Goal: Transaction & Acquisition: Obtain resource

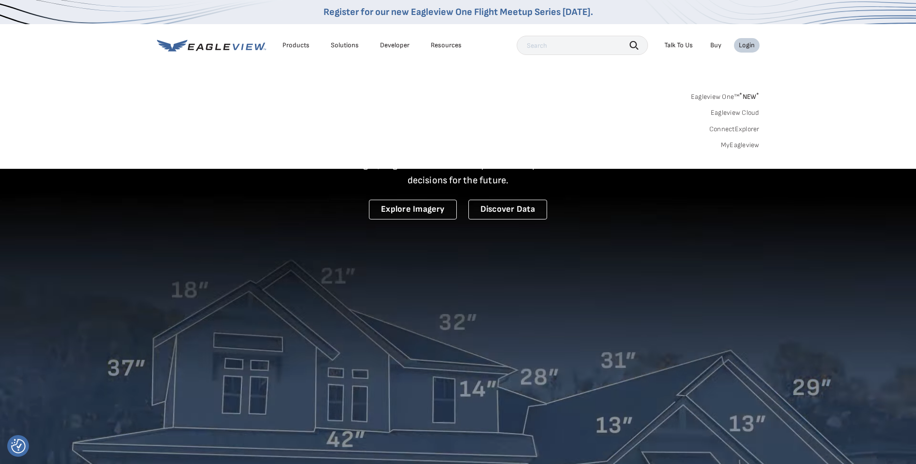
click at [747, 45] on div "Login" at bounding box center [747, 45] width 16 height 9
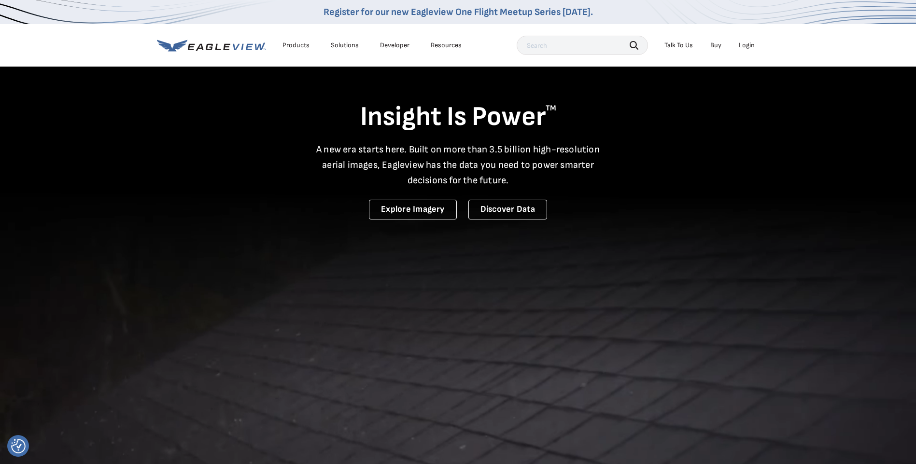
click at [747, 45] on div "Login" at bounding box center [747, 45] width 16 height 9
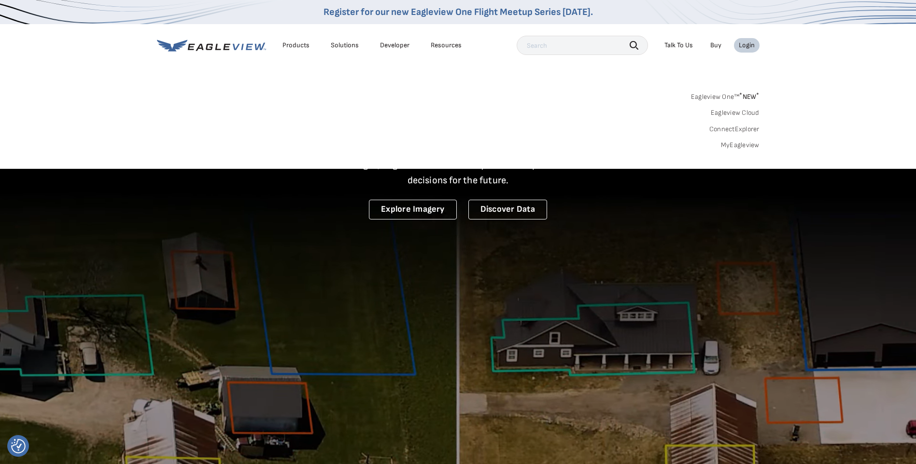
click at [748, 149] on link "MyEagleview" at bounding box center [740, 145] width 39 height 9
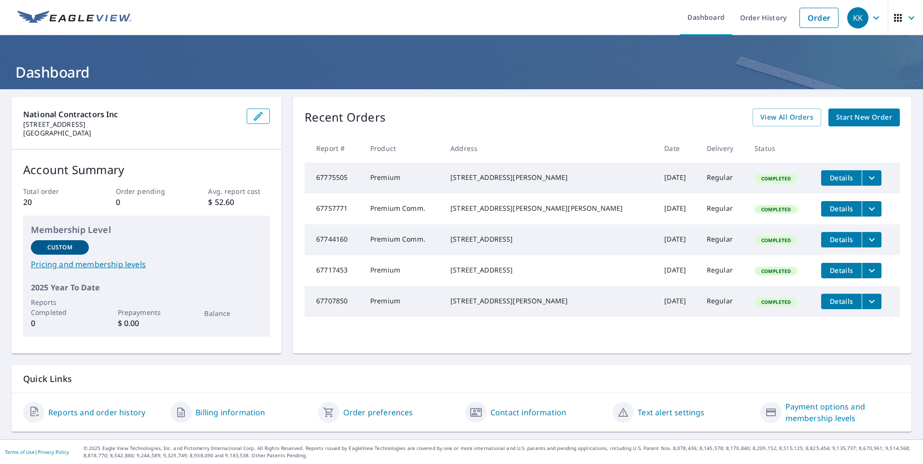
click at [295, 373] on p "Quick Links" at bounding box center [461, 379] width 877 height 12
click at [107, 416] on link "Reports and order history" at bounding box center [96, 413] width 97 height 12
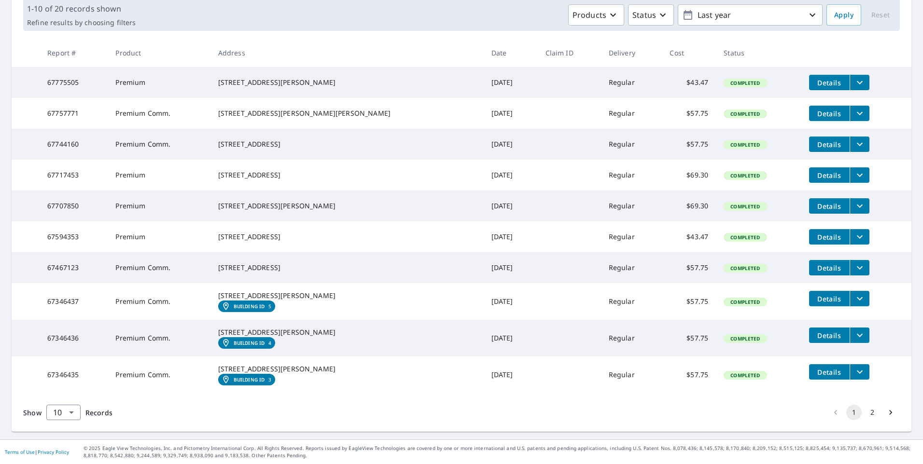
scroll to position [203, 0]
click at [867, 413] on button "2" at bounding box center [872, 412] width 15 height 15
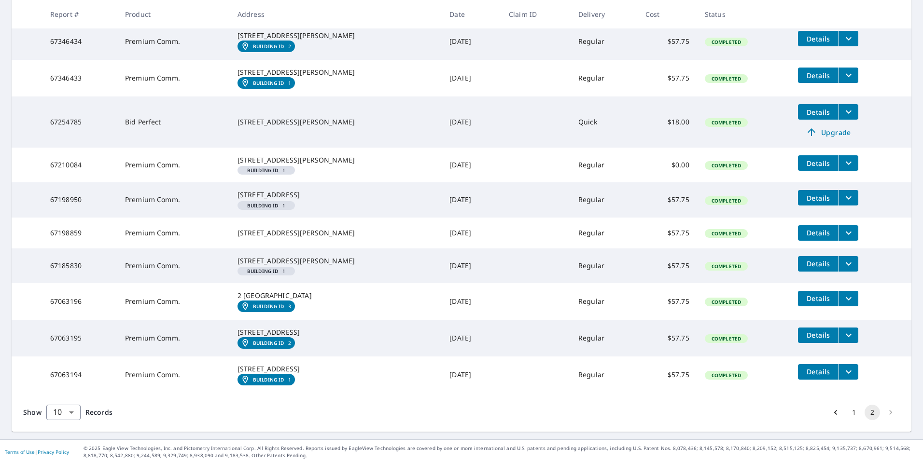
scroll to position [241, 0]
click at [847, 421] on button "1" at bounding box center [853, 412] width 15 height 15
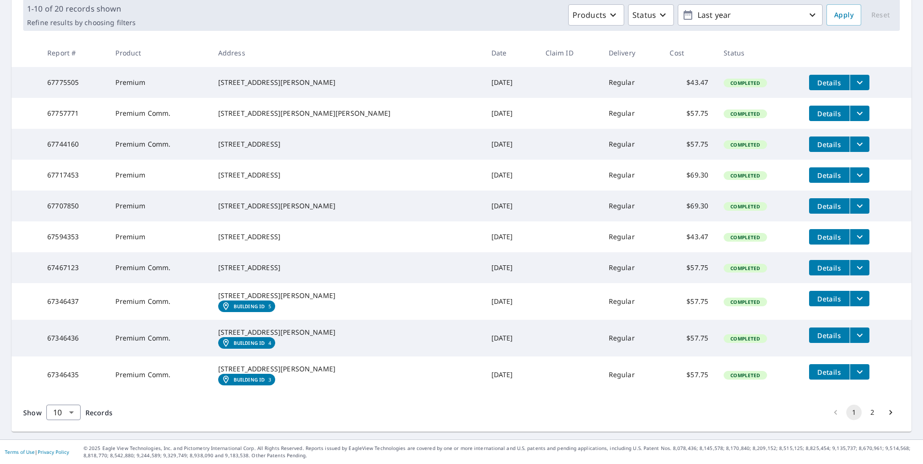
scroll to position [203, 0]
click at [78, 409] on body "KK KK Dashboard Order History Order KK Dashboard / Order History Order History …" at bounding box center [461, 232] width 923 height 464
click at [69, 441] on li "100" at bounding box center [63, 444] width 34 height 17
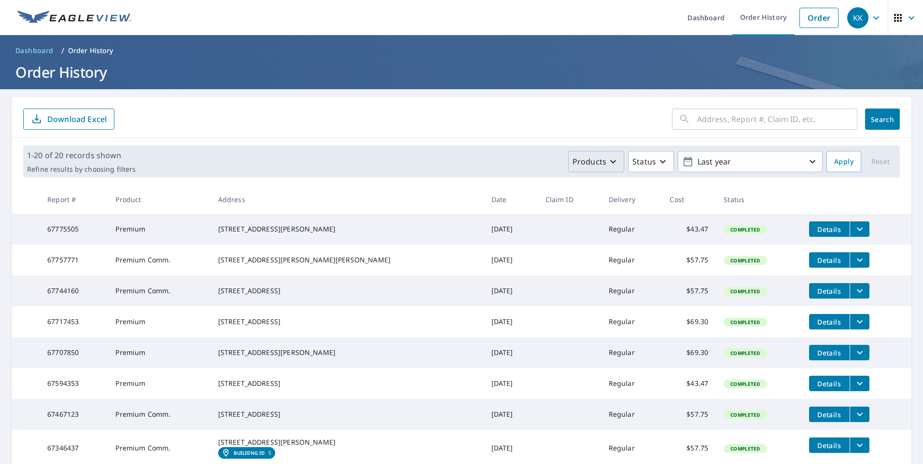
click at [616, 164] on button "Products" at bounding box center [596, 161] width 56 height 21
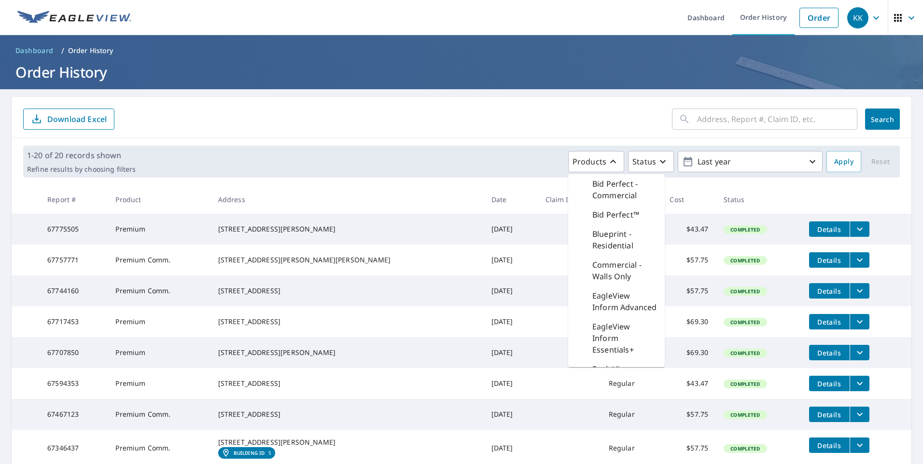
click at [509, 164] on div "Products Bid Perfect - Commercial Bid Perfect™ Blueprint - Residential Commerci…" at bounding box center [481, 161] width 683 height 21
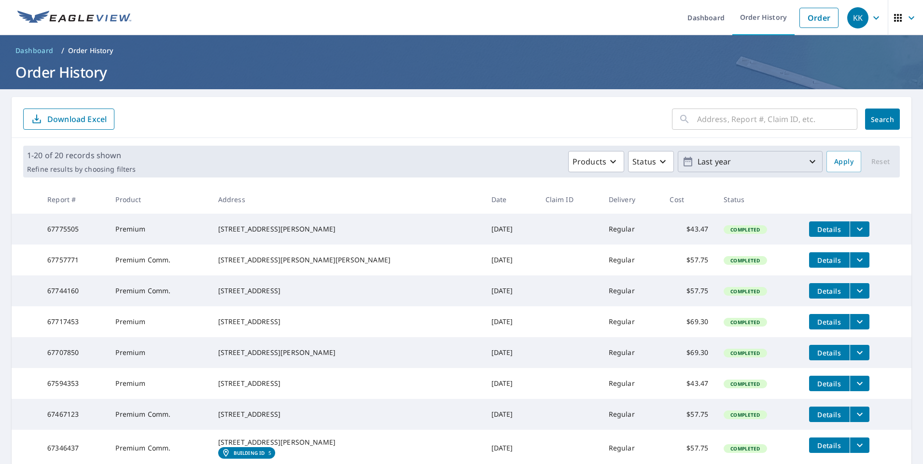
click at [780, 169] on p "Last year" at bounding box center [750, 162] width 113 height 17
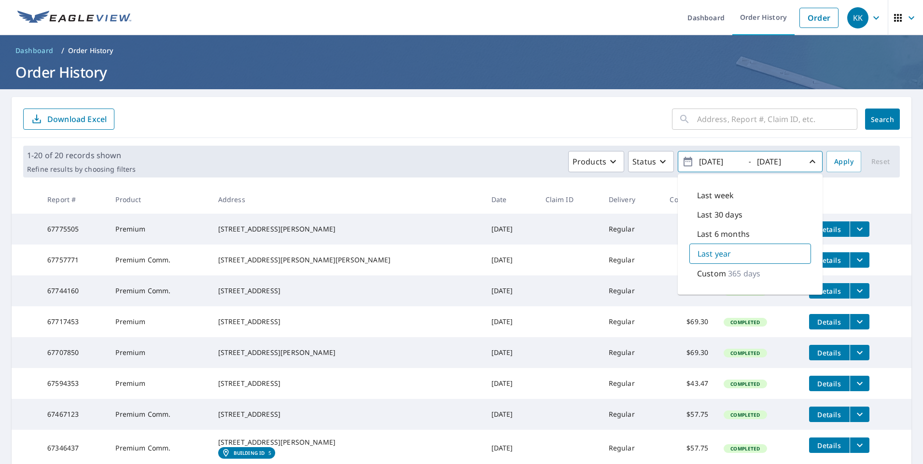
click at [731, 248] on div "Last year" at bounding box center [751, 254] width 122 height 20
click at [454, 159] on div "Products Status 2024/10/09 - 2025/10/09 Last week Last 30 days Last 6 months La…" at bounding box center [481, 161] width 683 height 21
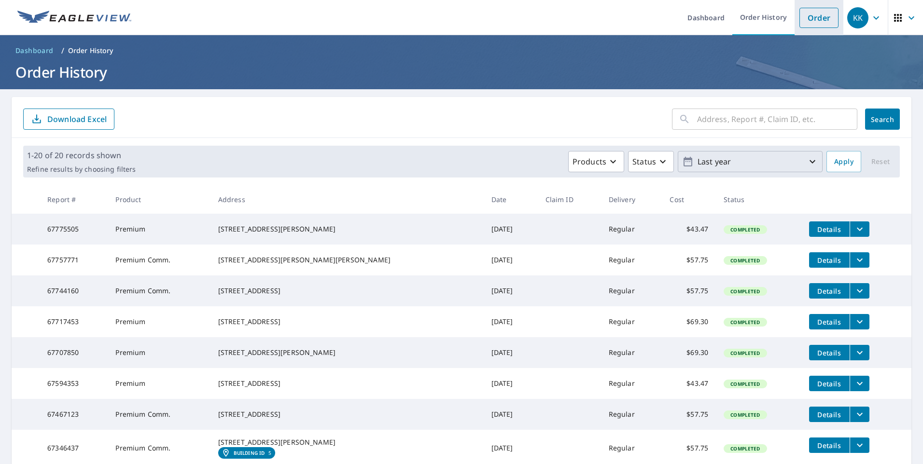
click at [812, 17] on link "Order" at bounding box center [819, 18] width 39 height 20
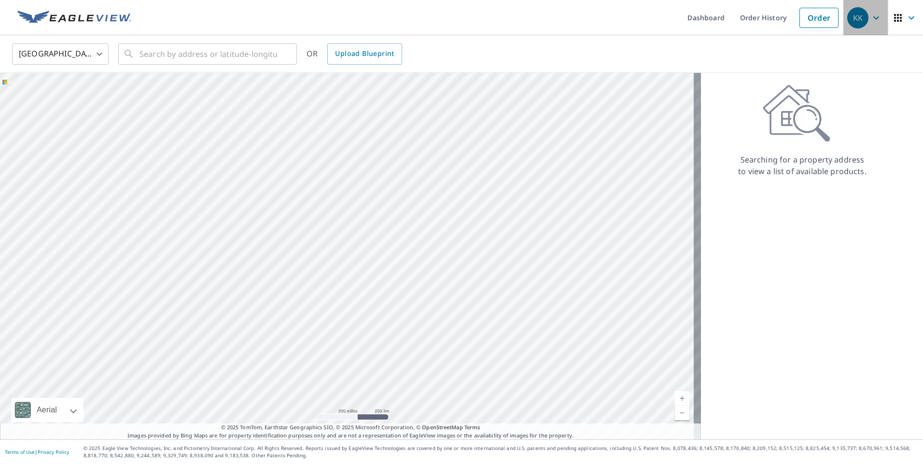
click at [871, 16] on icon "button" at bounding box center [877, 18] width 12 height 12
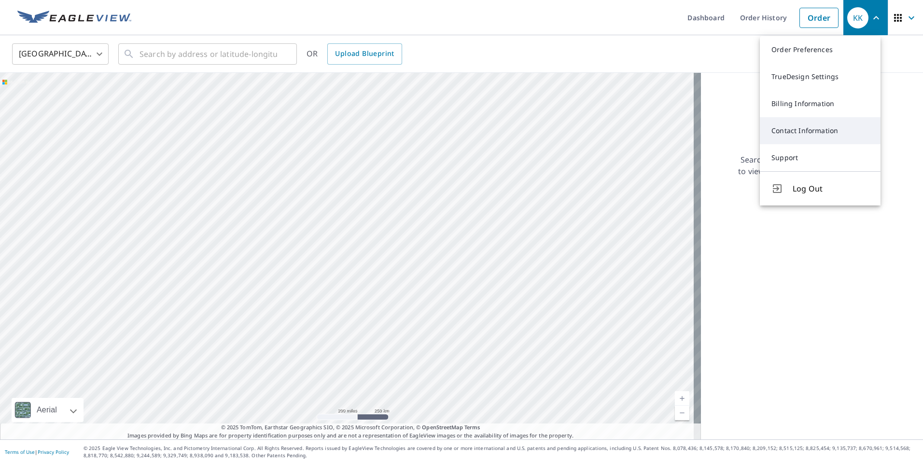
click at [830, 128] on link "Contact Information" at bounding box center [820, 130] width 121 height 27
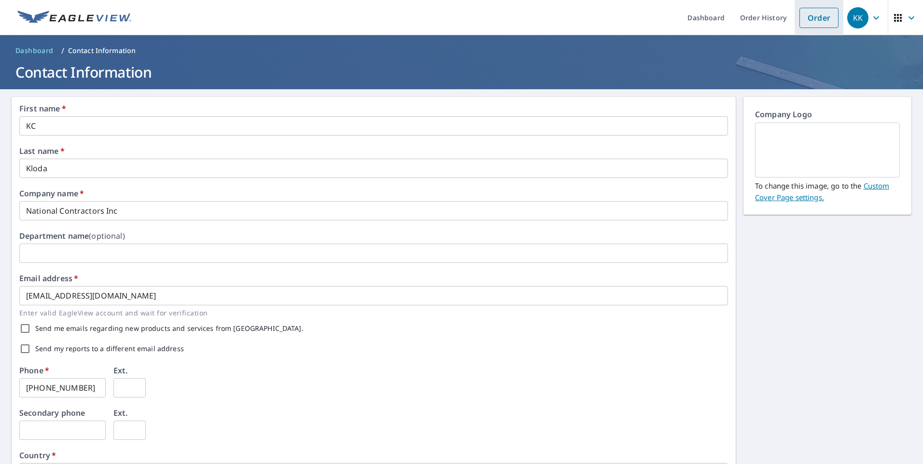
click at [811, 20] on link "Order" at bounding box center [819, 18] width 39 height 20
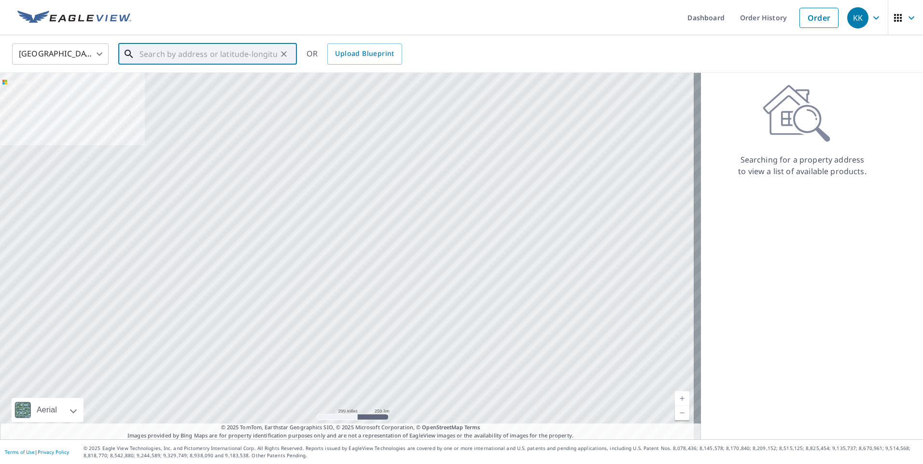
click at [230, 48] on input "text" at bounding box center [209, 54] width 138 height 27
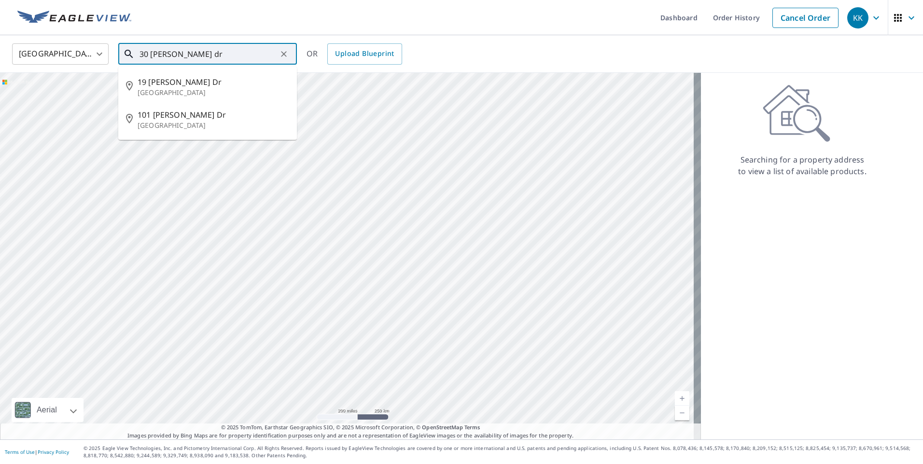
click at [232, 55] on input "30 madaline dr" at bounding box center [209, 54] width 138 height 27
click at [195, 55] on input "30 madaline dr woodbridge" at bounding box center [209, 54] width 138 height 27
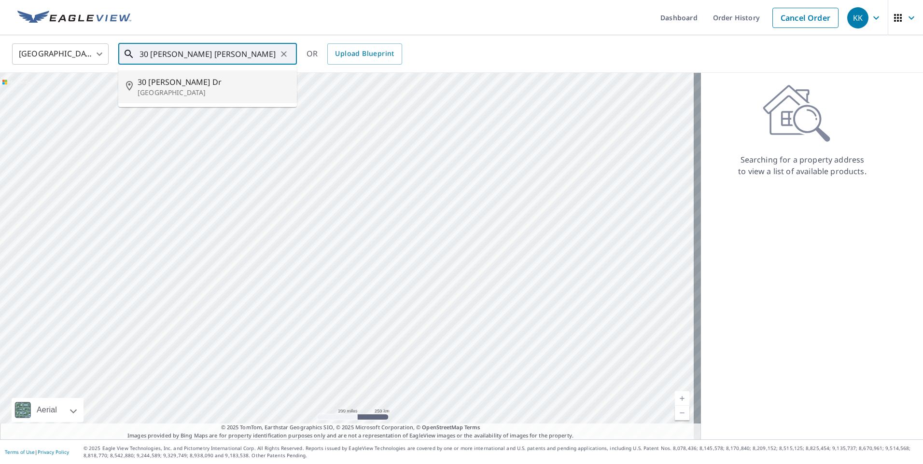
click at [223, 84] on span "30 Madaline Dr" at bounding box center [214, 82] width 152 height 12
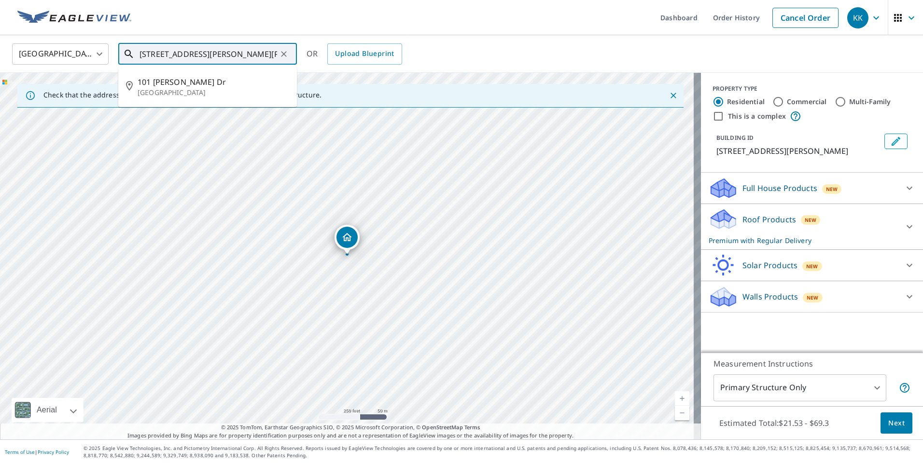
drag, startPoint x: 265, startPoint y: 54, endPoint x: 197, endPoint y: 56, distance: 67.6
click at [197, 56] on input "30 Madaline Dr Avenel, NJ 07001" at bounding box center [209, 54] width 138 height 27
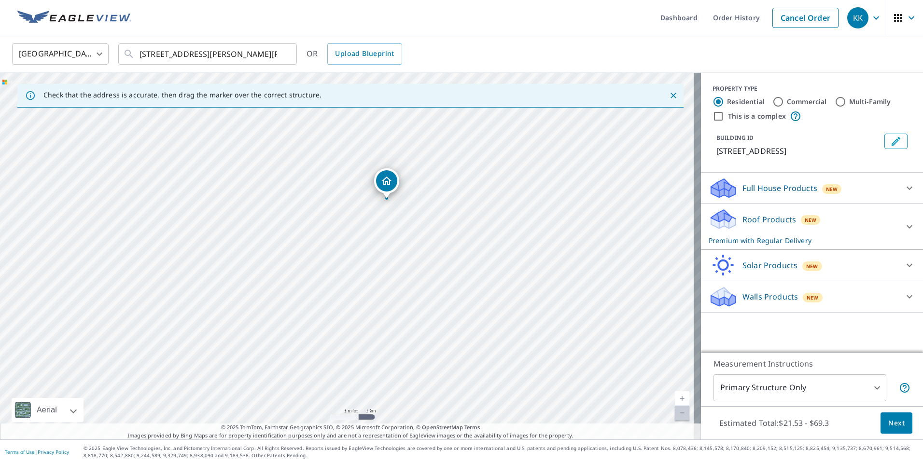
drag, startPoint x: 287, startPoint y: 244, endPoint x: 350, endPoint y: 236, distance: 63.2
click at [350, 236] on div "30 Medallion Pl East Haven, CT 06513" at bounding box center [350, 256] width 701 height 367
drag, startPoint x: 412, startPoint y: 240, endPoint x: 430, endPoint y: 206, distance: 39.3
click at [430, 206] on div "30 Medallion Pl East Haven, CT 06513" at bounding box center [350, 256] width 701 height 367
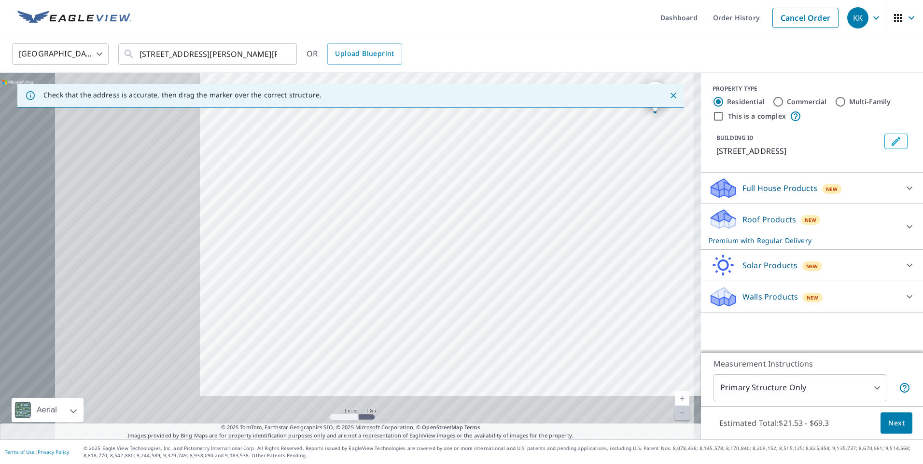
drag, startPoint x: 313, startPoint y: 242, endPoint x: 514, endPoint y: 199, distance: 205.5
click at [514, 199] on div "30 Medallion Pl East Haven, CT 06513" at bounding box center [350, 256] width 701 height 367
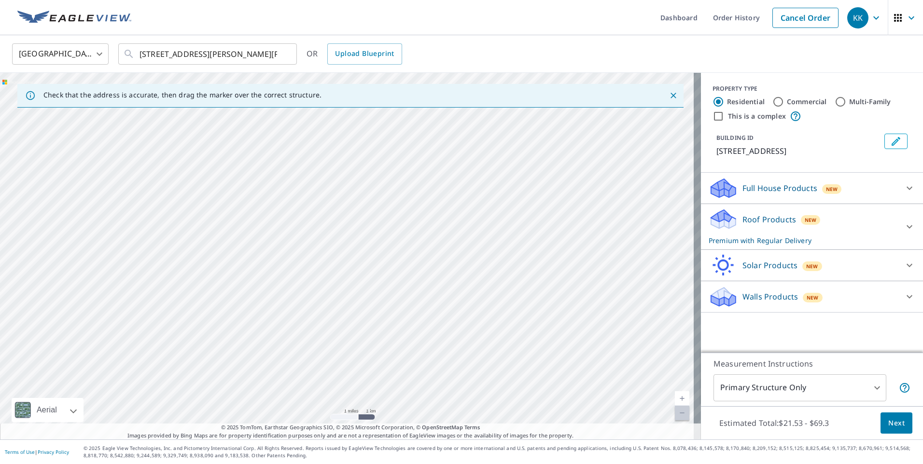
drag, startPoint x: 344, startPoint y: 305, endPoint x: 394, endPoint y: 153, distance: 159.4
click at [392, 155] on div "30 Medallion Pl East Haven, CT 06513" at bounding box center [350, 256] width 701 height 367
drag, startPoint x: 272, startPoint y: 222, endPoint x: 513, endPoint y: 206, distance: 241.5
click at [513, 206] on div "30 Medallion Pl East Haven, CT 06513" at bounding box center [350, 256] width 701 height 367
drag, startPoint x: 360, startPoint y: 197, endPoint x: 445, endPoint y: 153, distance: 95.7
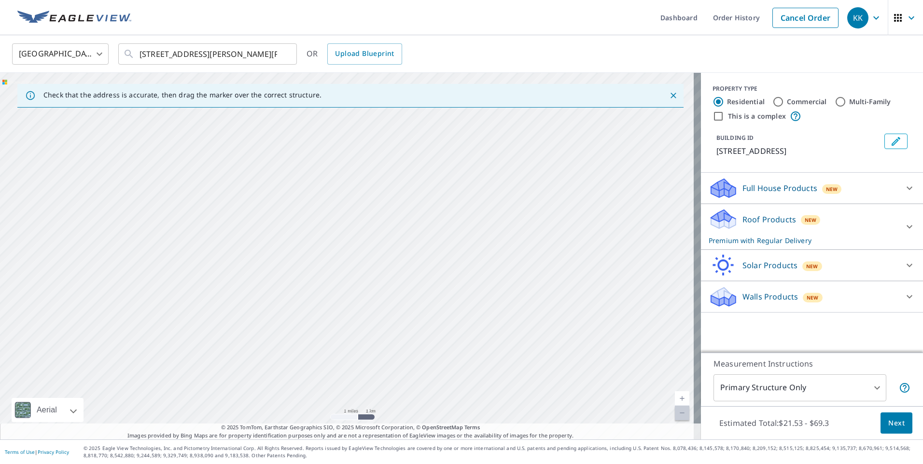
click at [445, 153] on div "30 Medallion Pl East Haven, CT 06513" at bounding box center [350, 256] width 701 height 367
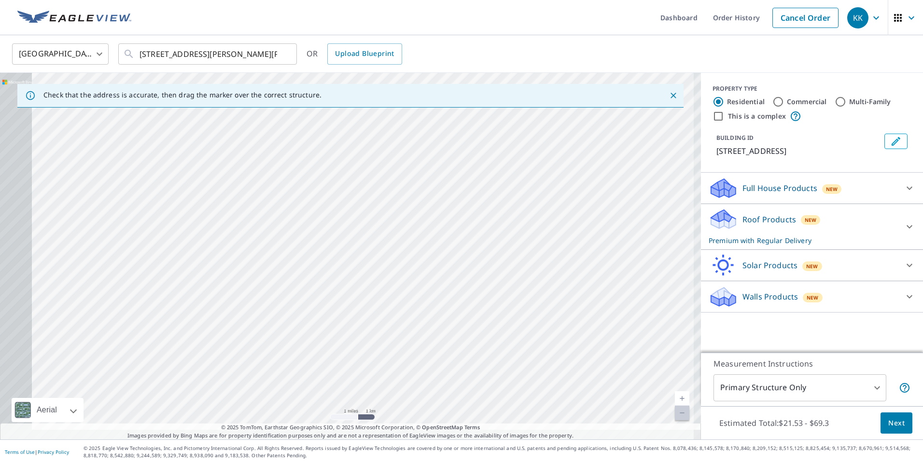
drag, startPoint x: 346, startPoint y: 229, endPoint x: 464, endPoint y: 197, distance: 122.0
click at [464, 197] on div "30 Medallion Pl East Haven, CT 06513" at bounding box center [350, 256] width 701 height 367
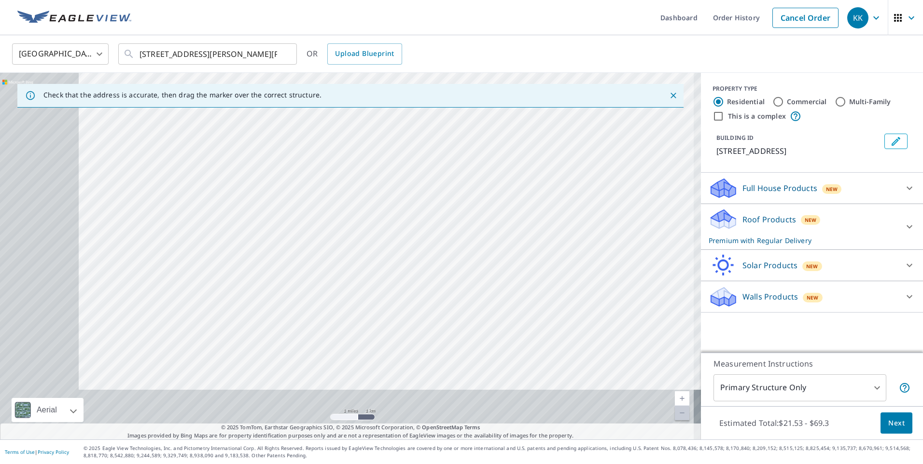
drag, startPoint x: 236, startPoint y: 276, endPoint x: 406, endPoint y: 160, distance: 205.8
click at [406, 161] on div "30 Medallion Pl East Haven, CT 06513" at bounding box center [350, 256] width 701 height 367
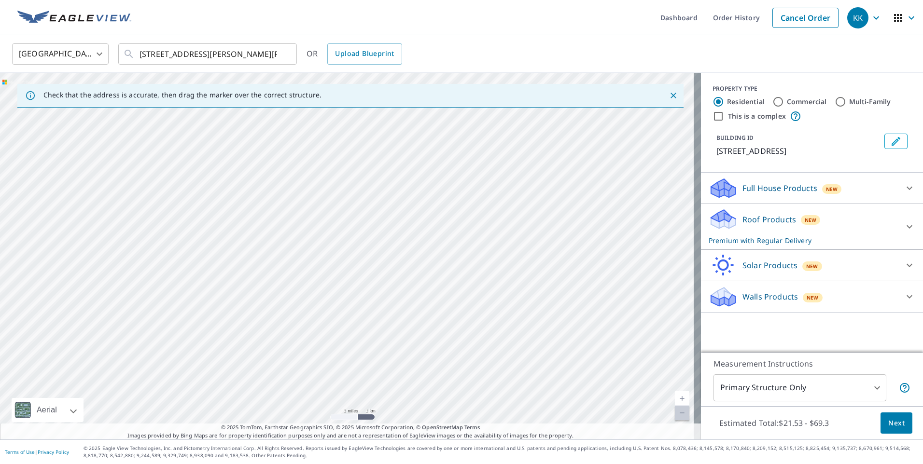
drag, startPoint x: 277, startPoint y: 303, endPoint x: 343, endPoint y: 154, distance: 163.8
click at [343, 154] on div "30 Medallion Pl East Haven, CT 06513" at bounding box center [350, 256] width 701 height 367
drag, startPoint x: 253, startPoint y: 274, endPoint x: 350, endPoint y: 126, distance: 177.2
click at [349, 127] on div "30 Medallion Pl East Haven, CT 06513" at bounding box center [350, 256] width 701 height 367
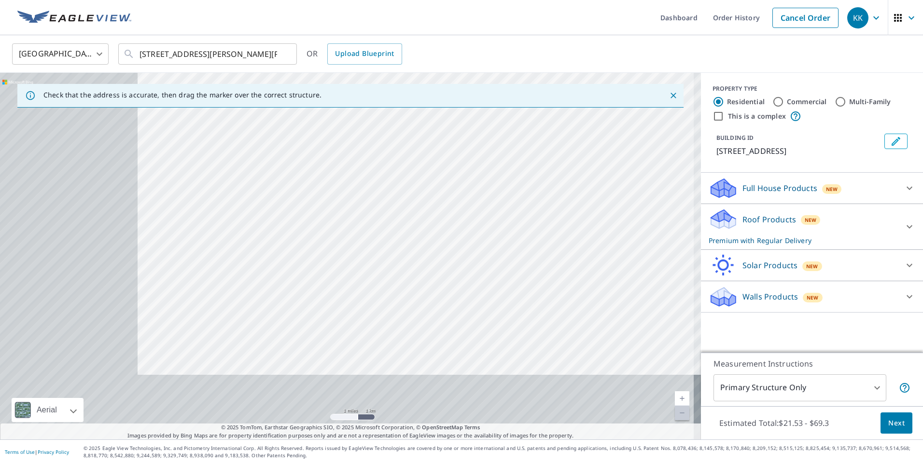
drag, startPoint x: 213, startPoint y: 310, endPoint x: 440, endPoint y: 205, distance: 250.0
click at [440, 205] on div "30 Medallion Pl East Haven, CT 06513" at bounding box center [350, 256] width 701 height 367
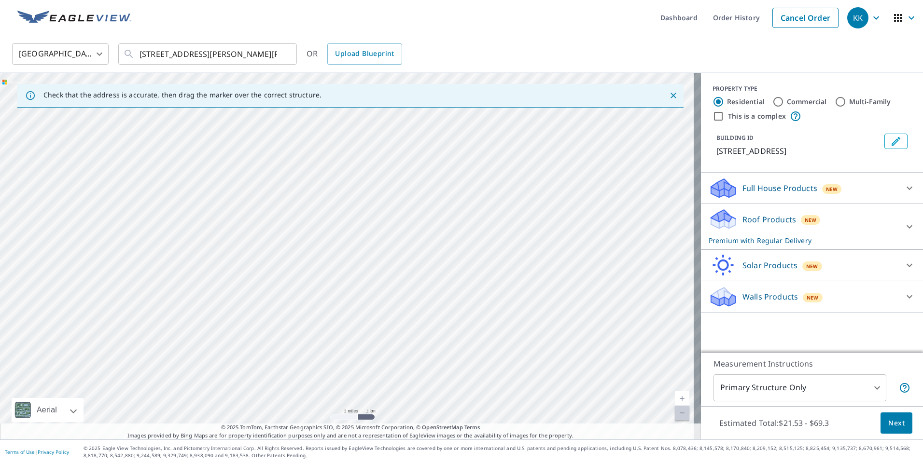
drag, startPoint x: 284, startPoint y: 321, endPoint x: 330, endPoint y: 223, distance: 107.8
click at [330, 223] on div "30 Medallion Pl East Haven, CT 06513" at bounding box center [350, 256] width 701 height 367
drag, startPoint x: 253, startPoint y: 304, endPoint x: 474, endPoint y: 272, distance: 223.0
click at [474, 272] on div "30 Medallion Pl East Haven, CT 06513" at bounding box center [350, 256] width 701 height 367
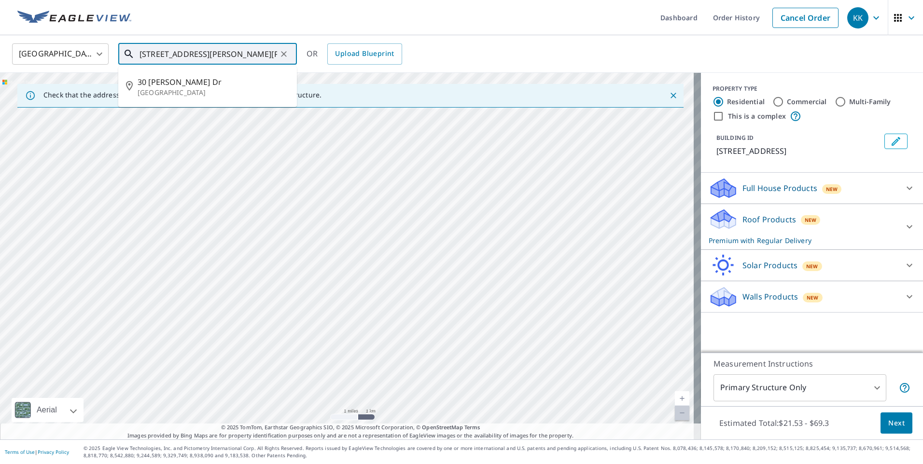
click at [260, 52] on input "30 Madaline Dr woodbridge" at bounding box center [209, 54] width 138 height 27
drag, startPoint x: 246, startPoint y: 55, endPoint x: 195, endPoint y: 55, distance: 51.2
click at [195, 55] on input "30 Madaline Dr woodbridge" at bounding box center [209, 54] width 138 height 27
click at [189, 55] on input "30 Madaline Drive" at bounding box center [209, 54] width 138 height 27
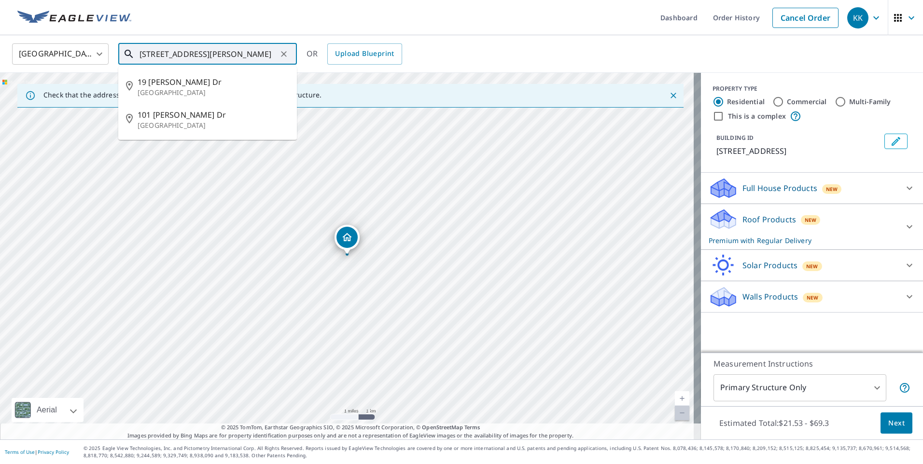
click at [189, 55] on input "30 Madaline Drive" at bounding box center [209, 54] width 138 height 27
paste input "40°34'19.3"N 74°17'00.9"W"
type input "40°34'19.3"N 74°17'00.9"W"
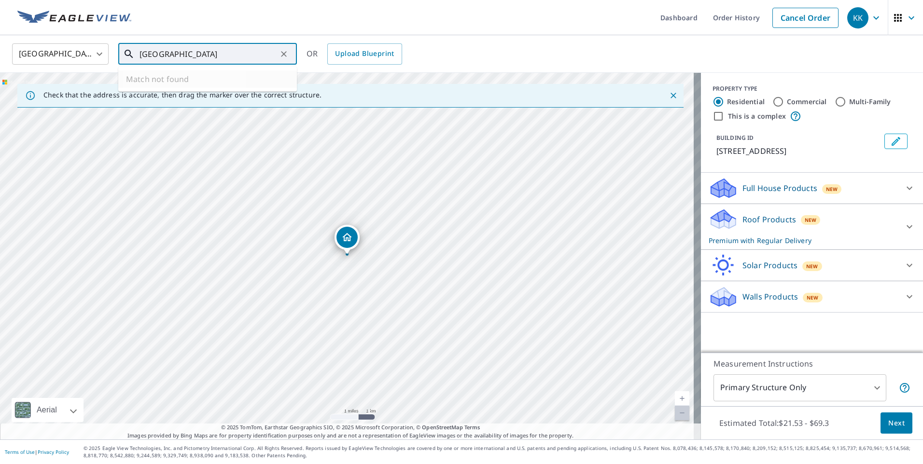
click at [260, 53] on input "40°34'19.3"N 74°17'00.9"W" at bounding box center [209, 54] width 138 height 27
click at [252, 50] on input "40°34'19.3"N 74°17'00.9"W" at bounding box center [209, 54] width 138 height 27
drag, startPoint x: 253, startPoint y: 54, endPoint x: 19, endPoint y: 47, distance: 233.8
click at [19, 47] on div "United States US ​ 40°34'19.3"N 74°17'00.9"W ​ Match not found OR Upload Bluepr…" at bounding box center [458, 53] width 907 height 23
drag, startPoint x: 318, startPoint y: 287, endPoint x: 494, endPoint y: 169, distance: 212.0
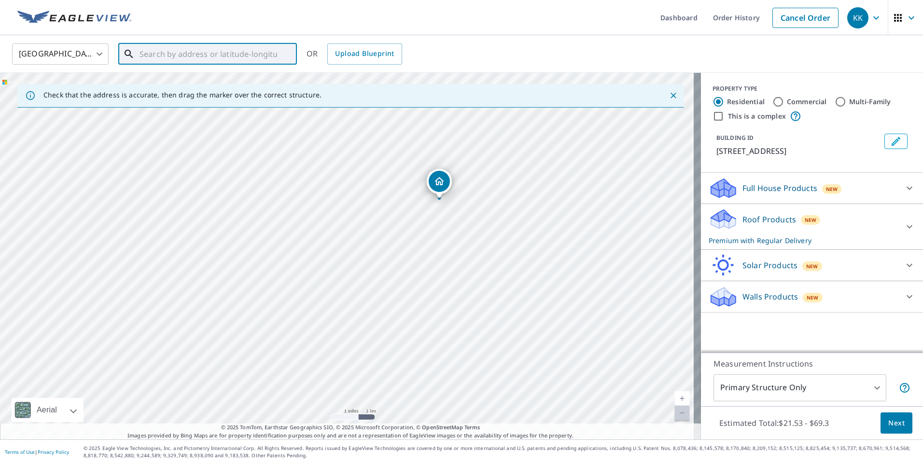
click at [494, 169] on div "30 Medallion Pl East Haven, CT 06513" at bounding box center [350, 256] width 701 height 367
drag, startPoint x: 274, startPoint y: 293, endPoint x: 494, endPoint y: 167, distance: 253.9
click at [494, 167] on div "30 Medallion Pl East Haven, CT 06513" at bounding box center [350, 256] width 701 height 367
drag, startPoint x: 290, startPoint y: 281, endPoint x: 506, endPoint y: 181, distance: 238.3
click at [506, 181] on div "30 Medallion Pl East Haven, CT 06513" at bounding box center [350, 256] width 701 height 367
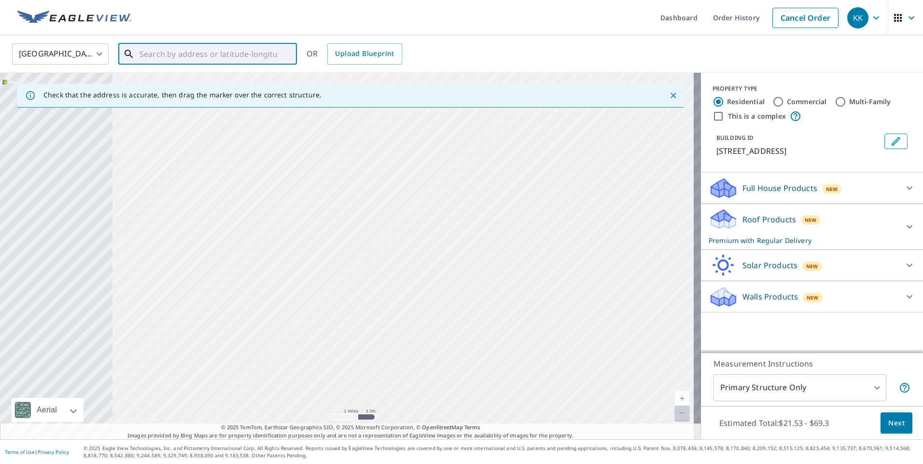
drag, startPoint x: 225, startPoint y: 275, endPoint x: 483, endPoint y: 204, distance: 267.1
click at [483, 204] on div "30 Medallion Pl East Haven, CT 06513" at bounding box center [350, 256] width 701 height 367
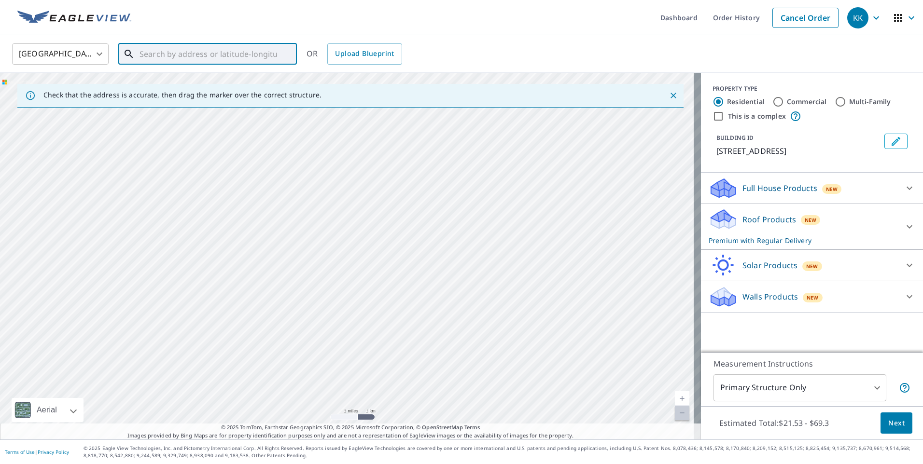
drag, startPoint x: 300, startPoint y: 287, endPoint x: 439, endPoint y: 164, distance: 185.1
click at [439, 164] on div "30 Medallion Pl East Haven, CT 06513" at bounding box center [350, 256] width 701 height 367
drag, startPoint x: 281, startPoint y: 297, endPoint x: 479, endPoint y: 234, distance: 208.4
click at [479, 234] on div "30 Medallion Pl East Haven, CT 06513" at bounding box center [350, 256] width 701 height 367
drag, startPoint x: 264, startPoint y: 337, endPoint x: 416, endPoint y: 208, distance: 199.4
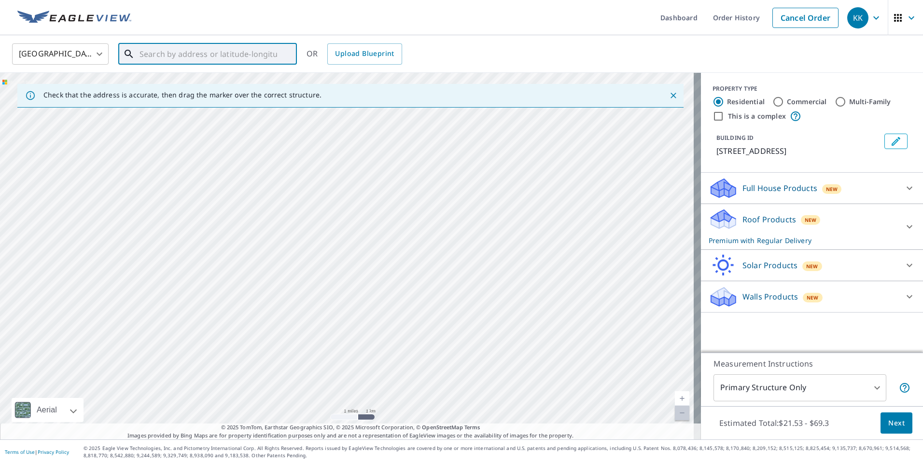
click at [416, 208] on div "30 Medallion Pl East Haven, CT 06513" at bounding box center [350, 256] width 701 height 367
drag, startPoint x: 233, startPoint y: 322, endPoint x: 366, endPoint y: 185, distance: 190.9
click at [366, 185] on div "30 Medallion Pl East Haven, CT 06513" at bounding box center [350, 256] width 701 height 367
drag, startPoint x: 247, startPoint y: 312, endPoint x: 395, endPoint y: 231, distance: 169.6
click at [395, 231] on div "30 Medallion Pl East Haven, CT 06513" at bounding box center [350, 256] width 701 height 367
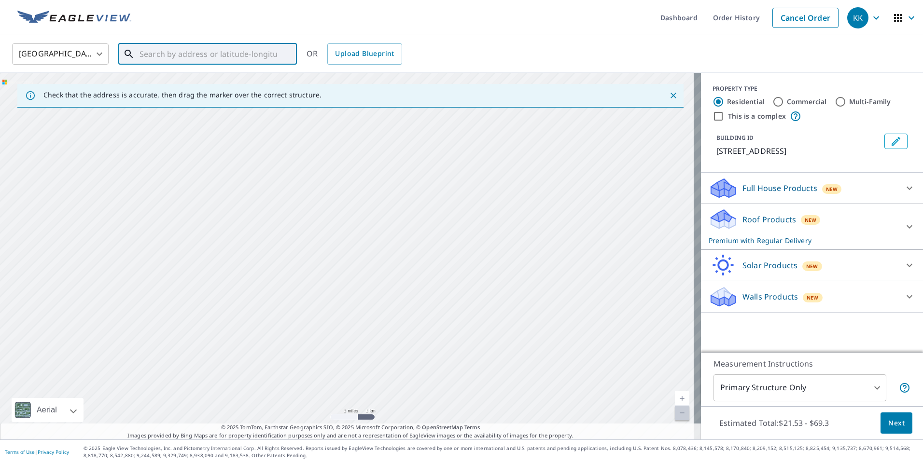
drag, startPoint x: 398, startPoint y: 310, endPoint x: 413, endPoint y: 228, distance: 83.8
click at [413, 228] on div "30 Medallion Pl East Haven, CT 06513" at bounding box center [350, 256] width 701 height 367
drag, startPoint x: 338, startPoint y: 292, endPoint x: 474, endPoint y: 253, distance: 141.2
click at [474, 253] on div "30 Medallion Pl East Haven, CT 06513" at bounding box center [350, 256] width 701 height 367
drag, startPoint x: 381, startPoint y: 317, endPoint x: 420, endPoint y: 233, distance: 92.5
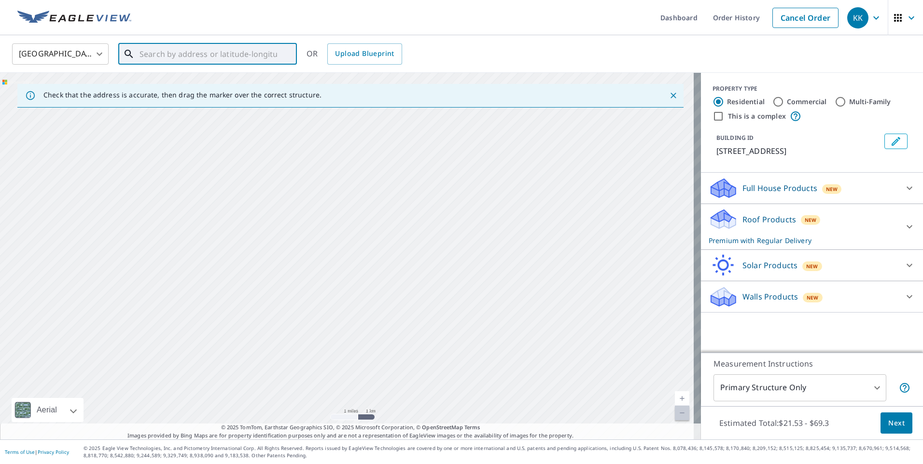
click at [420, 233] on div "30 Medallion Pl East Haven, CT 06513" at bounding box center [350, 256] width 701 height 367
drag, startPoint x: 347, startPoint y: 337, endPoint x: 345, endPoint y: 266, distance: 71.0
click at [345, 266] on div "30 Medallion Pl East Haven, CT 06513" at bounding box center [350, 256] width 701 height 367
drag, startPoint x: 371, startPoint y: 286, endPoint x: 402, endPoint y: 239, distance: 56.5
click at [402, 239] on div "30 Medallion Pl East Haven, CT 06513" at bounding box center [350, 256] width 701 height 367
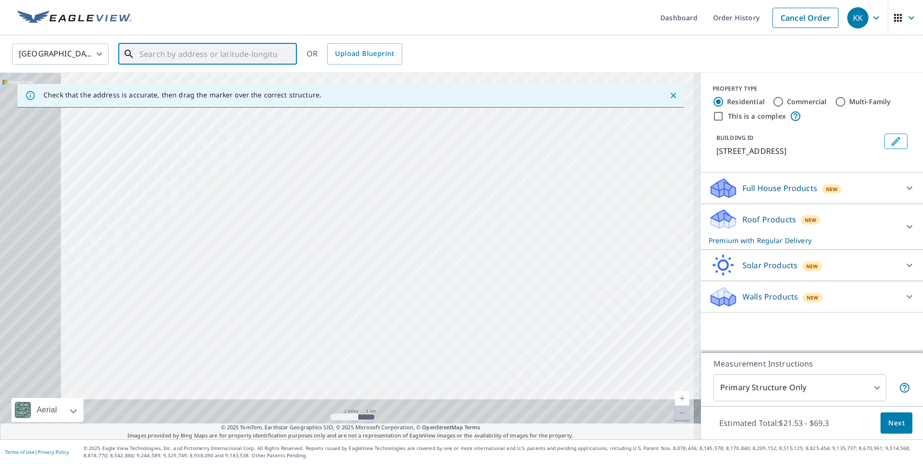
drag, startPoint x: 394, startPoint y: 295, endPoint x: 483, endPoint y: 237, distance: 106.3
click at [483, 237] on div "30 Medallion Pl East Haven, CT 06513" at bounding box center [350, 256] width 701 height 367
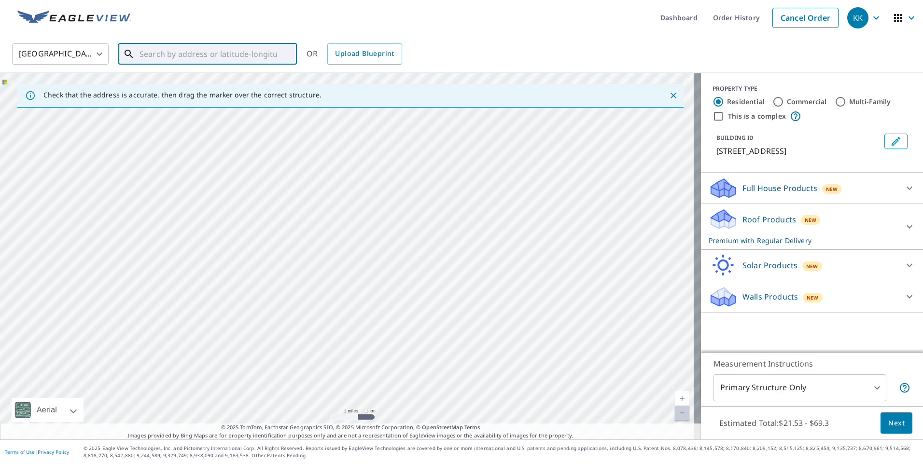
drag, startPoint x: 318, startPoint y: 289, endPoint x: 422, endPoint y: 249, distance: 111.9
click at [422, 249] on div "30 Medallion Pl East Haven, CT 06513" at bounding box center [350, 256] width 701 height 367
drag, startPoint x: 423, startPoint y: 244, endPoint x: 302, endPoint y: 290, distance: 129.8
click at [302, 290] on div "30 Medallion Pl East Haven, CT 06513" at bounding box center [350, 256] width 701 height 367
drag, startPoint x: 354, startPoint y: 258, endPoint x: 439, endPoint y: 182, distance: 114.6
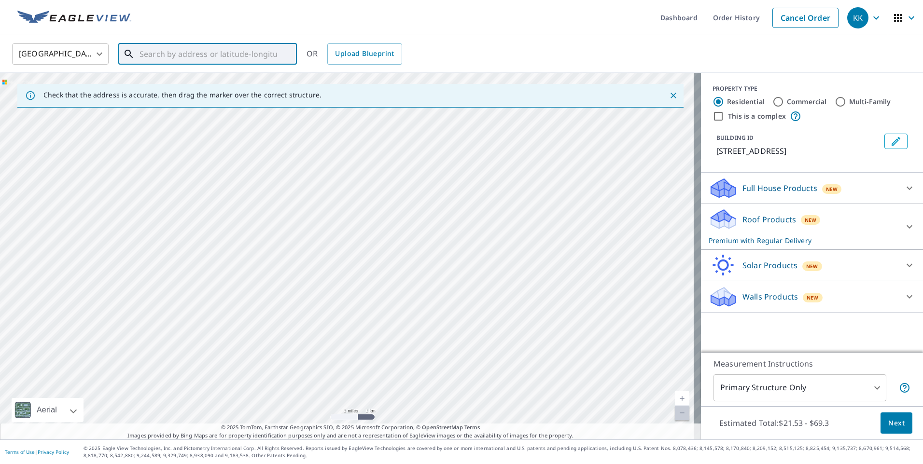
click at [439, 182] on div "30 Medallion Pl East Haven, CT 06513" at bounding box center [350, 256] width 701 height 367
drag, startPoint x: 243, startPoint y: 327, endPoint x: 456, endPoint y: 209, distance: 242.9
click at [456, 231] on div "30 Medallion Pl East Haven, CT 06513" at bounding box center [350, 256] width 701 height 367
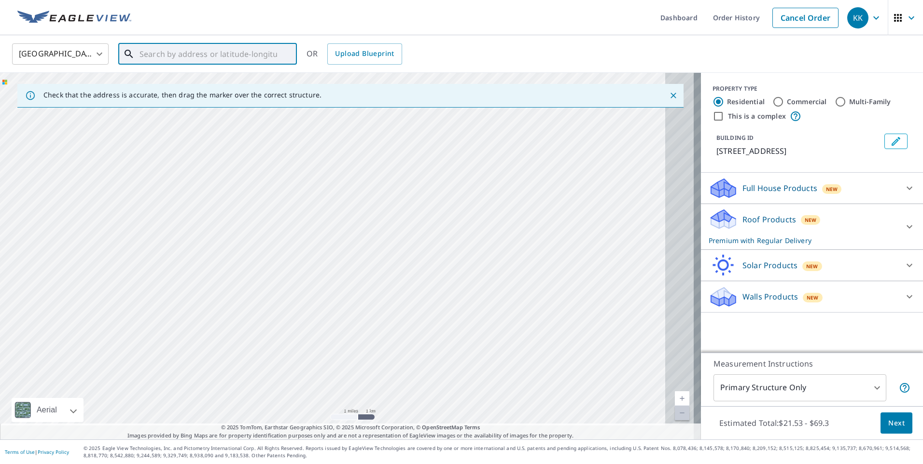
drag, startPoint x: 453, startPoint y: 295, endPoint x: 365, endPoint y: 241, distance: 102.7
click at [365, 241] on div "30 Medallion Pl East Haven, CT 06513" at bounding box center [350, 256] width 701 height 367
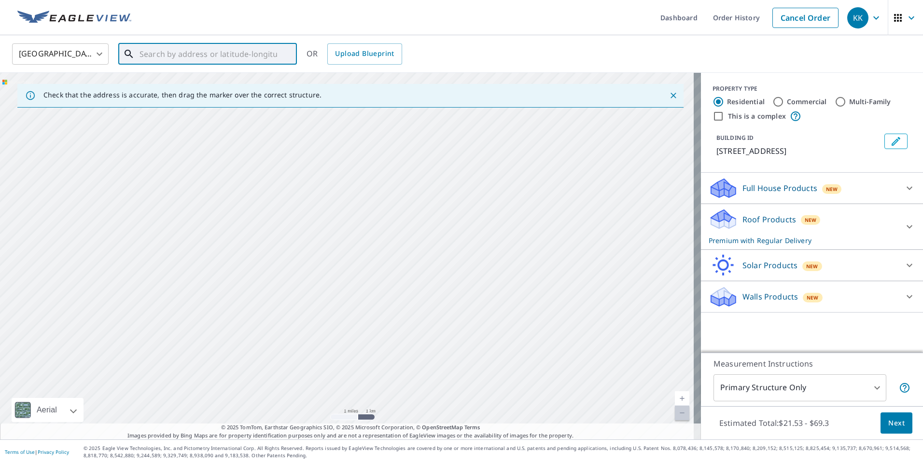
drag, startPoint x: 467, startPoint y: 249, endPoint x: 416, endPoint y: 285, distance: 62.3
click at [416, 285] on div "30 Medallion Pl East Haven, CT 06513" at bounding box center [350, 256] width 701 height 367
drag, startPoint x: 471, startPoint y: 205, endPoint x: 428, endPoint y: 274, distance: 82.0
click at [428, 274] on div "30 Medallion Pl East Haven, CT 06513" at bounding box center [350, 256] width 701 height 367
drag, startPoint x: 481, startPoint y: 215, endPoint x: 398, endPoint y: 278, distance: 104.2
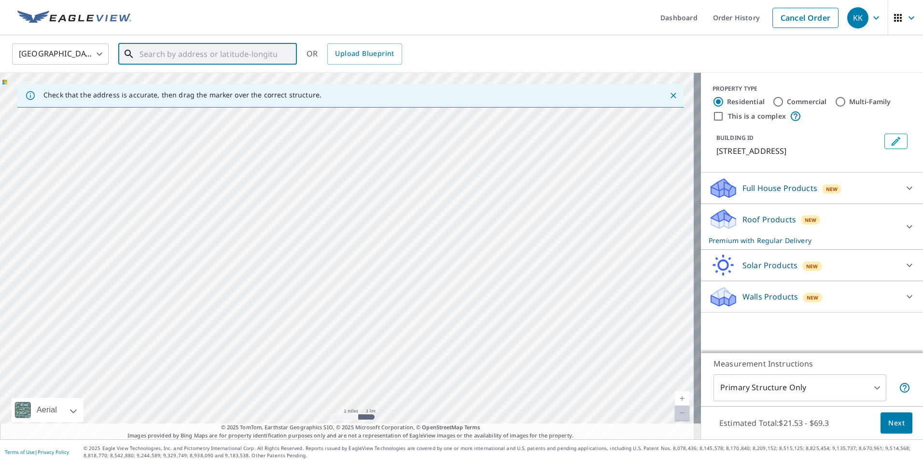
click at [398, 278] on div "30 Medallion Pl East Haven, CT 06513" at bounding box center [350, 256] width 701 height 367
drag, startPoint x: 412, startPoint y: 233, endPoint x: 390, endPoint y: 345, distance: 114.2
click at [390, 345] on div "30 Medallion Pl East Haven, CT 06513" at bounding box center [350, 256] width 701 height 367
drag, startPoint x: 461, startPoint y: 209, endPoint x: 382, endPoint y: 302, distance: 122.3
click at [382, 302] on div "30 Medallion Pl East Haven, CT 06513" at bounding box center [350, 256] width 701 height 367
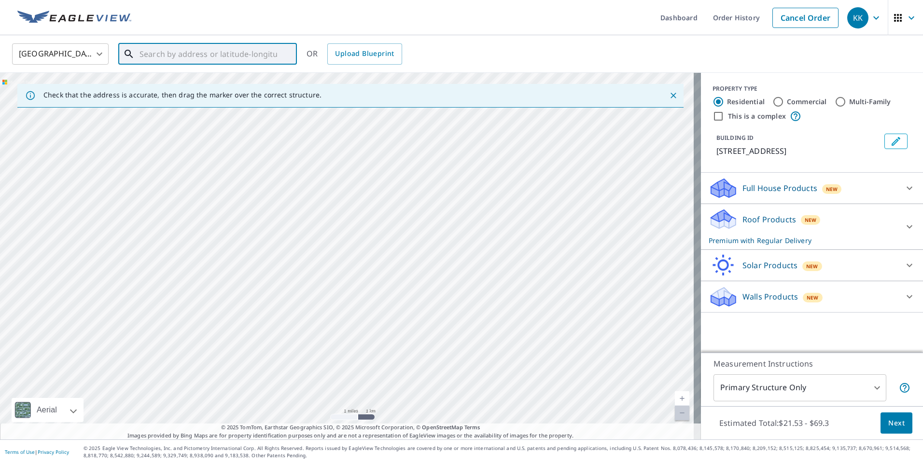
drag, startPoint x: 276, startPoint y: 317, endPoint x: 215, endPoint y: 354, distance: 70.6
click at [215, 354] on div "30 Medallion Pl East Haven, CT 06513" at bounding box center [350, 256] width 701 height 367
drag, startPoint x: 344, startPoint y: 265, endPoint x: 285, endPoint y: 308, distance: 73.3
click at [285, 308] on div "30 Medallion Pl East Haven, CT 06513" at bounding box center [350, 256] width 701 height 367
drag, startPoint x: 312, startPoint y: 324, endPoint x: 410, endPoint y: 195, distance: 161.7
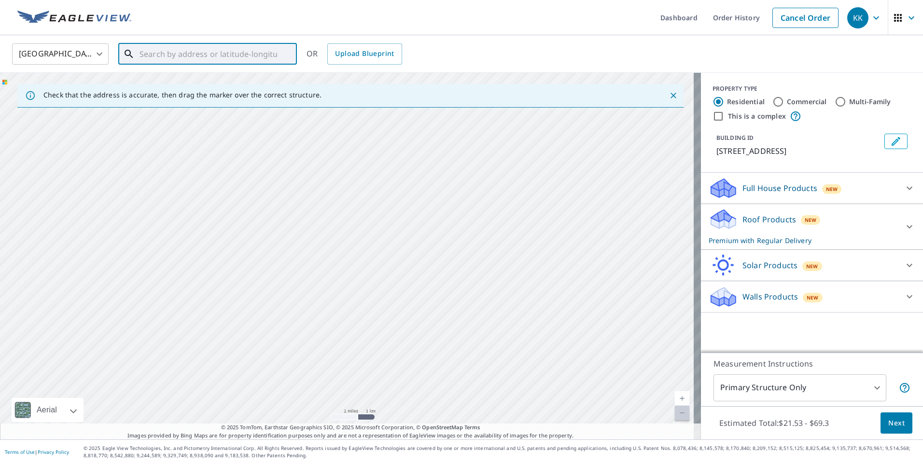
click at [410, 195] on div "30 Medallion Pl East Haven, CT 06513" at bounding box center [350, 256] width 701 height 367
drag, startPoint x: 317, startPoint y: 294, endPoint x: 380, endPoint y: 208, distance: 106.0
click at [380, 208] on div "30 Medallion Pl East Haven, CT 06513" at bounding box center [350, 256] width 701 height 367
drag, startPoint x: 314, startPoint y: 288, endPoint x: 418, endPoint y: 226, distance: 121.1
click at [418, 226] on div "30 Medallion Pl East Haven, CT 06513" at bounding box center [350, 256] width 701 height 367
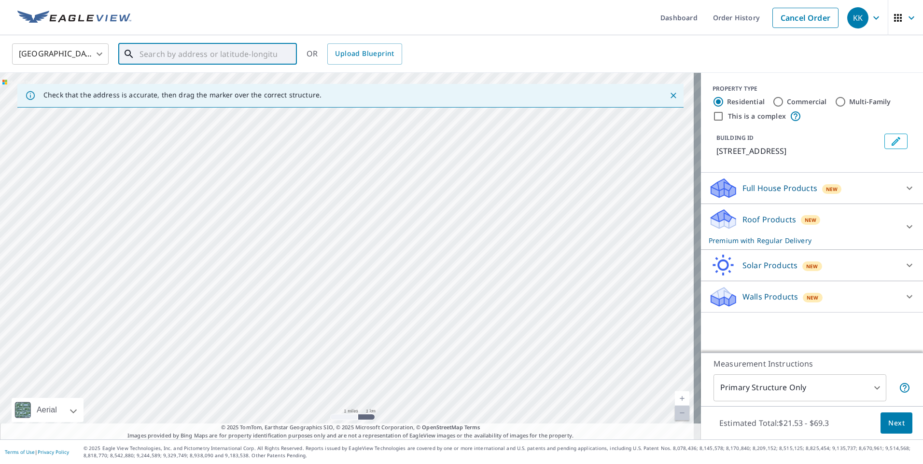
drag
click at [408, 224] on div "30 Medallion Pl East Haven, CT 06513" at bounding box center [350, 256] width 701 height 367
click at [354, 311] on div "30 Medallion Pl East Haven, CT 06513" at bounding box center [350, 256] width 701 height 367
click at [258, 343] on div "30 Medallion Pl East Haven, CT 06513" at bounding box center [350, 256] width 701 height 367
click at [295, 325] on div "30 Medallion Pl East Haven, CT 06513" at bounding box center [350, 256] width 701 height 367
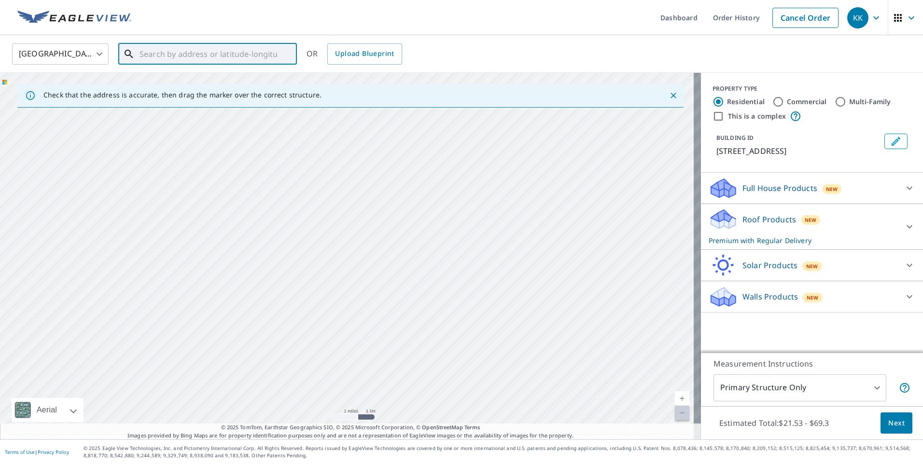
click at [329, 303] on div "30 Medallion Pl East Haven, CT 06513" at bounding box center [350, 256] width 701 height 367
click at [283, 371] on div "30 Medallion Pl East Haven, CT 06513" at bounding box center [350, 256] width 701 height 367
click at [368, 181] on div "30 Medallion Pl East Haven, CT 06513" at bounding box center [350, 256] width 701 height 367
click at [379, 185] on div "30 Medallion Pl East Haven, CT 06513" at bounding box center [350, 256] width 701 height 367
drag, startPoint x: 317, startPoint y: 301, endPoint x: 350, endPoint y: 216, distance: 90.7
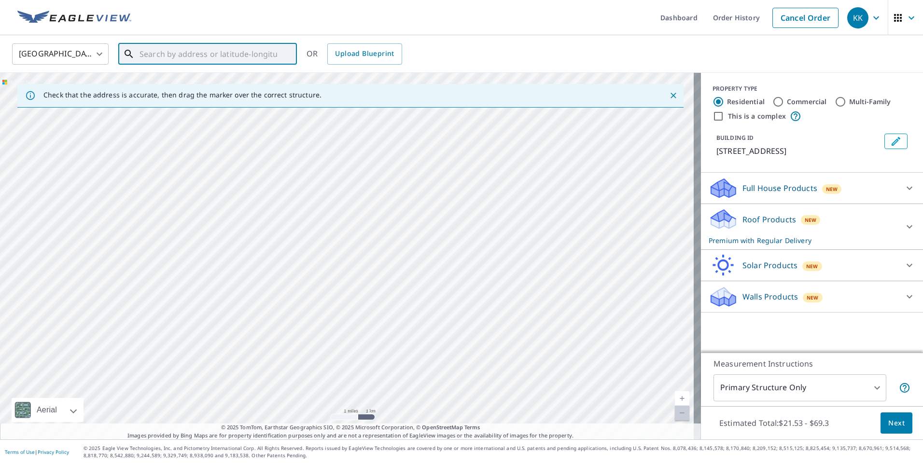
click at [350, 216] on div "30 Medallion Pl East Haven, CT 06513" at bounding box center [350, 256] width 701 height 367
drag, startPoint x: 352, startPoint y: 338, endPoint x: 464, endPoint y: 191, distance: 184.1
click at [464, 191] on div "30 Medallion Pl East Haven, CT 06513" at bounding box center [350, 256] width 701 height 367
drag, startPoint x: 346, startPoint y: 311, endPoint x: 372, endPoint y: 353, distance: 49.9
click at [372, 353] on div "30 Medallion Pl East Haven, CT 06513" at bounding box center [350, 256] width 701 height 367
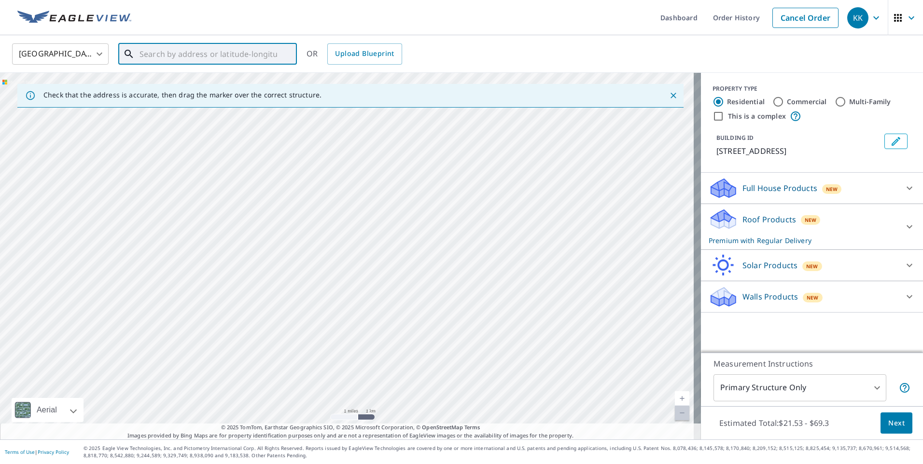
click at [331, 312] on div "30 Medallion Pl East Haven, CT 06513" at bounding box center [350, 256] width 701 height 367
drag, startPoint x: 318, startPoint y: 252, endPoint x: 314, endPoint y: 266, distance: 14.4
click at [314, 266] on div "30 Medallion Pl East Haven, CT 06513" at bounding box center [350, 256] width 701 height 367
drag, startPoint x: 313, startPoint y: 228, endPoint x: 326, endPoint y: 253, distance: 28.3
click at [326, 253] on div "30 Medallion Pl East Haven, CT 06513" at bounding box center [350, 256] width 701 height 367
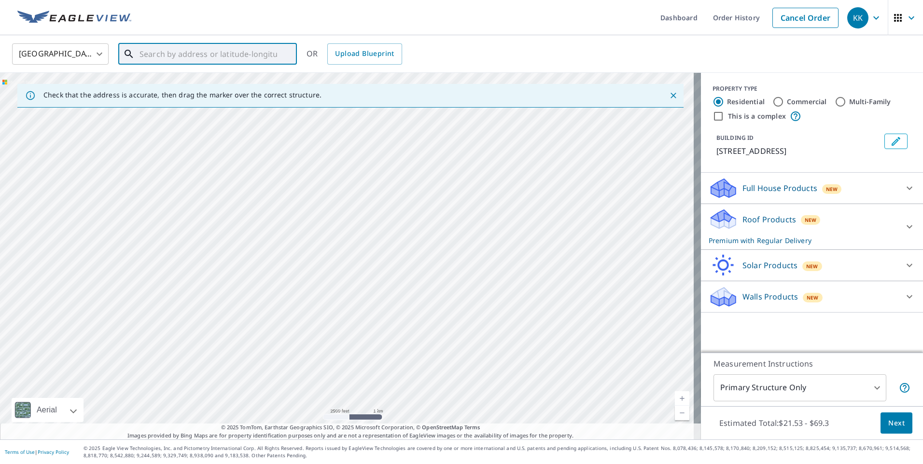
drag, startPoint x: 447, startPoint y: 287, endPoint x: 391, endPoint y: 194, distance: 108.6
click at [391, 194] on div "30 Medallion Pl East Haven, CT 06513" at bounding box center [350, 256] width 701 height 367
drag, startPoint x: 262, startPoint y: 327, endPoint x: 394, endPoint y: 190, distance: 189.5
click at [394, 190] on div "30 Medallion Pl East Haven, CT 06513" at bounding box center [350, 256] width 701 height 367
drag, startPoint x: 354, startPoint y: 134, endPoint x: 333, endPoint y: 205, distance: 74.2
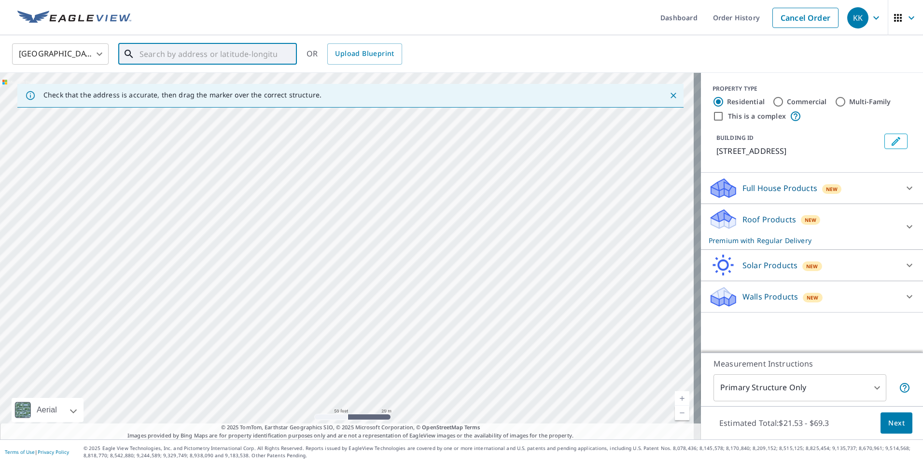
click at [333, 205] on div "30 Medallion Pl East Haven, CT 06513" at bounding box center [350, 256] width 701 height 367
drag, startPoint x: 308, startPoint y: 243, endPoint x: 316, endPoint y: 251, distance: 12.0
click at [316, 251] on div "30 Medallion Pl East Haven, CT 06513" at bounding box center [350, 256] width 701 height 367
click at [330, 253] on div "30 Medallion Pl East Haven, CT 06513" at bounding box center [350, 256] width 701 height 367
click at [671, 95] on icon "Close" at bounding box center [674, 96] width 6 height 6
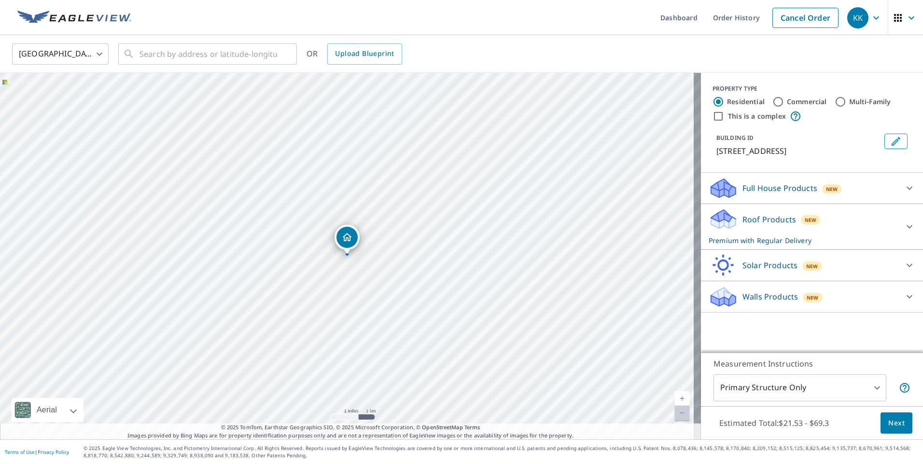
click at [221, 68] on div "United States US ​ ​ OR Upload Blueprint" at bounding box center [461, 54] width 923 height 38
click at [224, 56] on input "text" at bounding box center [209, 54] width 138 height 27
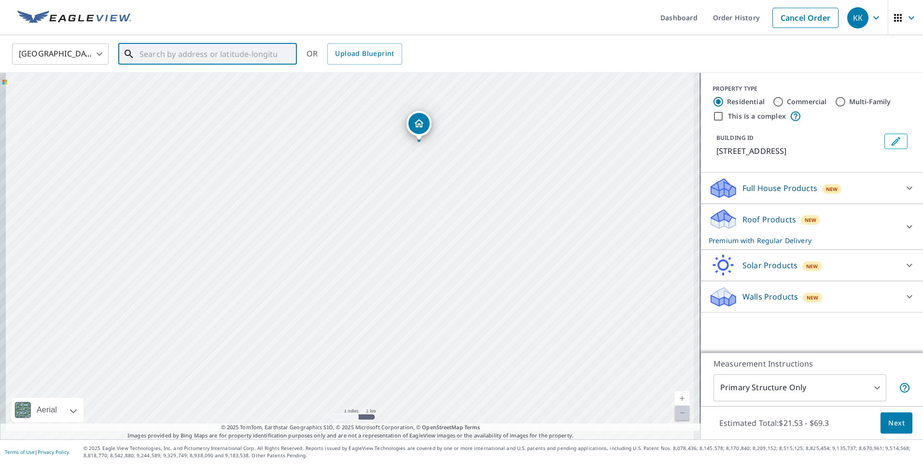
drag, startPoint x: 307, startPoint y: 275, endPoint x: 379, endPoint y: 161, distance: 134.8
click at [379, 161] on div "30 Medallion Pl East Haven, CT 06513" at bounding box center [350, 256] width 701 height 367
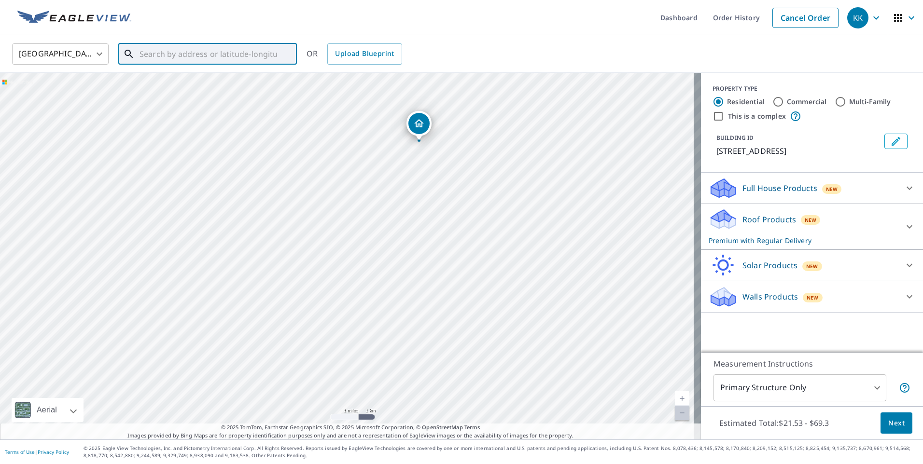
click at [301, 186] on div "30 Medallion Pl East Haven, CT 06513" at bounding box center [350, 256] width 701 height 367
drag, startPoint x: 307, startPoint y: 304, endPoint x: 491, endPoint y: 167, distance: 229.2
click at [491, 167] on div "30 Medallion Pl East Haven, CT 06513" at bounding box center [350, 256] width 701 height 367
click at [181, 233] on div "30 Medallion Pl East Haven, CT 06513" at bounding box center [350, 256] width 701 height 367
click at [352, 235] on icon "Dropped pin, building 1, Residential property, 30 Medallion Pl East Haven, CT 0…" at bounding box center [347, 238] width 12 height 12
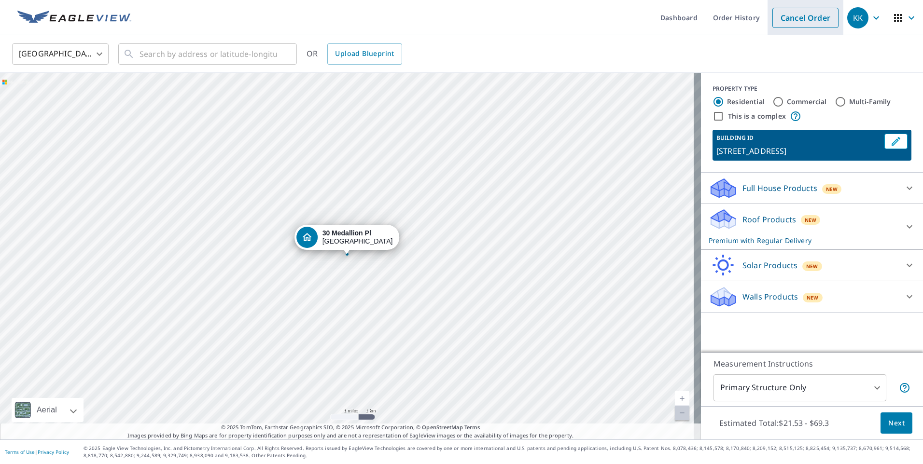
click at [797, 20] on link "Cancel Order" at bounding box center [806, 18] width 66 height 20
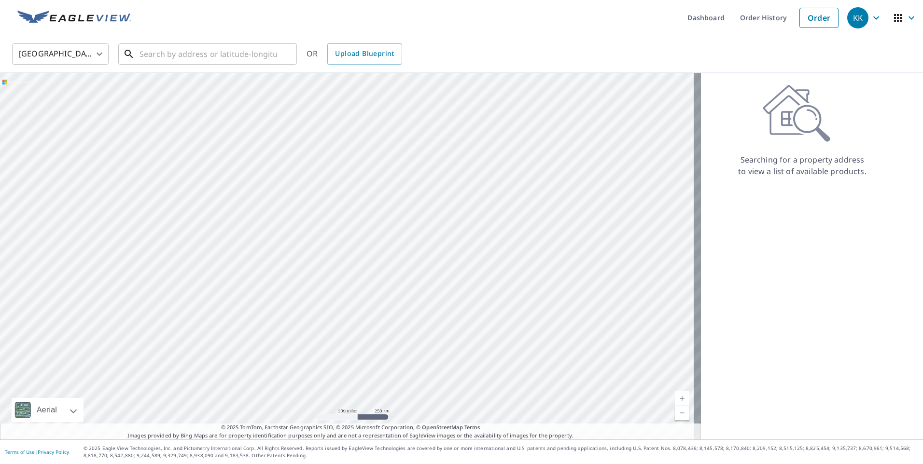
click at [187, 49] on input "text" at bounding box center [209, 54] width 138 height 27
drag, startPoint x: 475, startPoint y: 211, endPoint x: 338, endPoint y: 280, distance: 153.7
click at [338, 280] on div at bounding box center [350, 256] width 701 height 367
drag, startPoint x: 462, startPoint y: 196, endPoint x: 356, endPoint y: 287, distance: 139.3
click at [356, 287] on div at bounding box center [350, 256] width 701 height 367
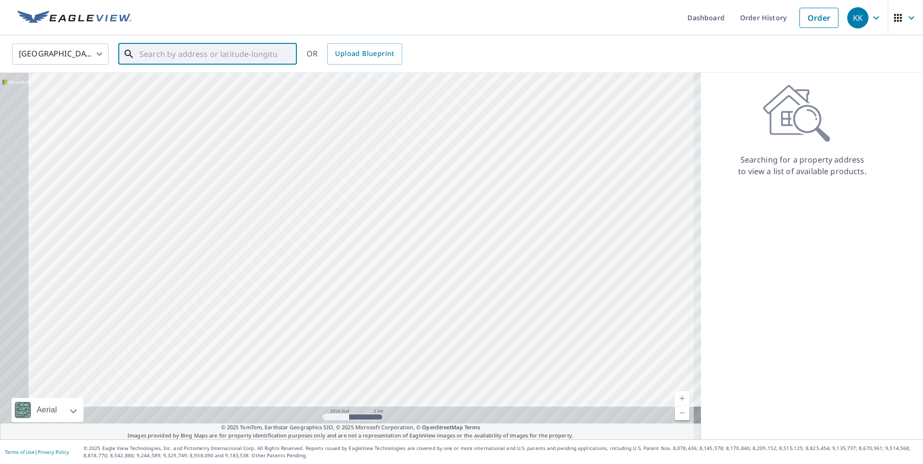
drag, startPoint x: 372, startPoint y: 197, endPoint x: 462, endPoint y: 132, distance: 110.0
click at [470, 107] on div at bounding box center [350, 256] width 701 height 367
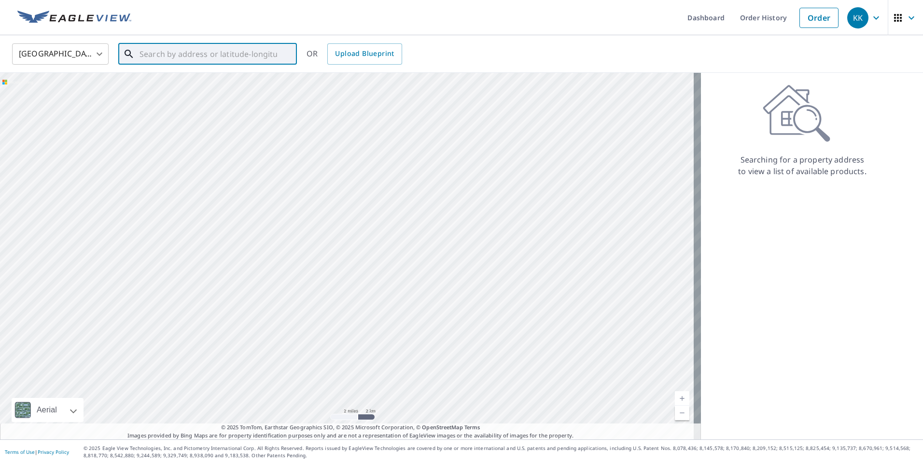
drag, startPoint x: 396, startPoint y: 316, endPoint x: 429, endPoint y: 212, distance: 109.3
click at [429, 212] on div at bounding box center [350, 256] width 701 height 367
drag, startPoint x: 411, startPoint y: 186, endPoint x: 418, endPoint y: 331, distance: 145.0
click at [418, 331] on div at bounding box center [350, 256] width 701 height 367
drag, startPoint x: 384, startPoint y: 231, endPoint x: 378, endPoint y: 296, distance: 65.0
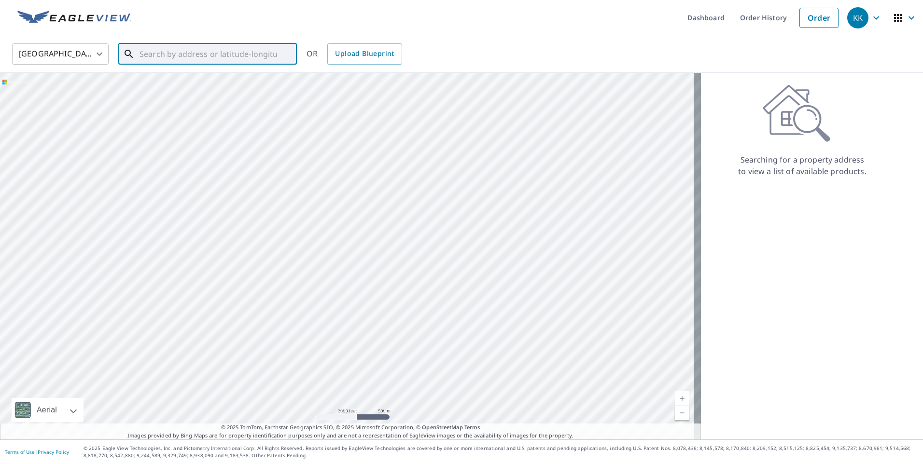
click at [378, 296] on div at bounding box center [350, 256] width 701 height 367
drag, startPoint x: 199, startPoint y: 261, endPoint x: 482, endPoint y: 158, distance: 301.1
click at [482, 158] on div at bounding box center [350, 256] width 701 height 367
drag, startPoint x: 367, startPoint y: 306, endPoint x: 375, endPoint y: 214, distance: 92.5
click at [375, 214] on div at bounding box center [350, 256] width 701 height 367
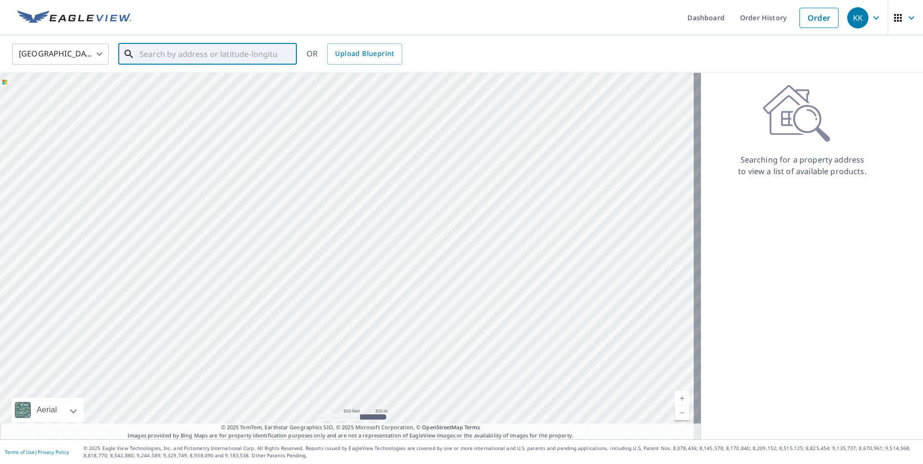
drag, startPoint x: 396, startPoint y: 216, endPoint x: 364, endPoint y: 313, distance: 101.8
click at [364, 313] on div at bounding box center [350, 256] width 701 height 367
drag, startPoint x: 419, startPoint y: 273, endPoint x: 352, endPoint y: 263, distance: 68.0
click at [352, 263] on div at bounding box center [350, 256] width 701 height 367
click at [337, 231] on div at bounding box center [350, 256] width 701 height 367
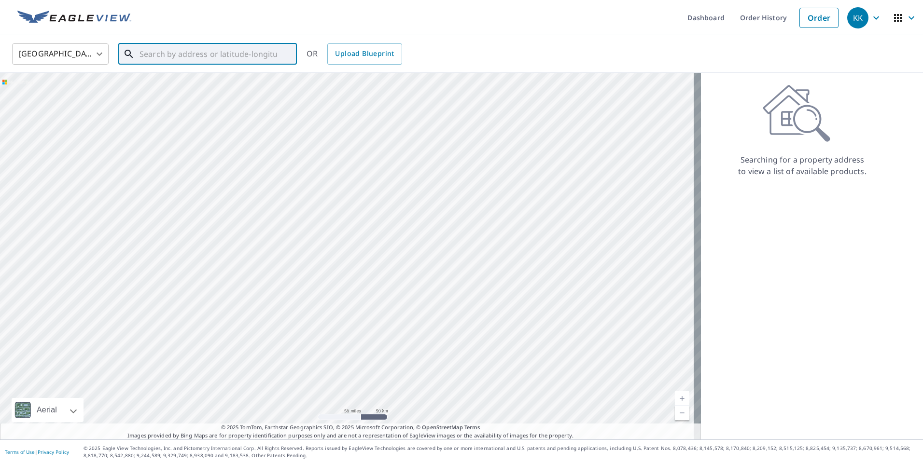
drag, startPoint x: 584, startPoint y: 191, endPoint x: 430, endPoint y: 237, distance: 160.7
click at [430, 237] on div at bounding box center [350, 256] width 701 height 367
drag, startPoint x: 424, startPoint y: 213, endPoint x: 368, endPoint y: 248, distance: 65.9
click at [368, 248] on div at bounding box center [350, 256] width 701 height 367
drag, startPoint x: 371, startPoint y: 264, endPoint x: 396, endPoint y: 109, distance: 156.9
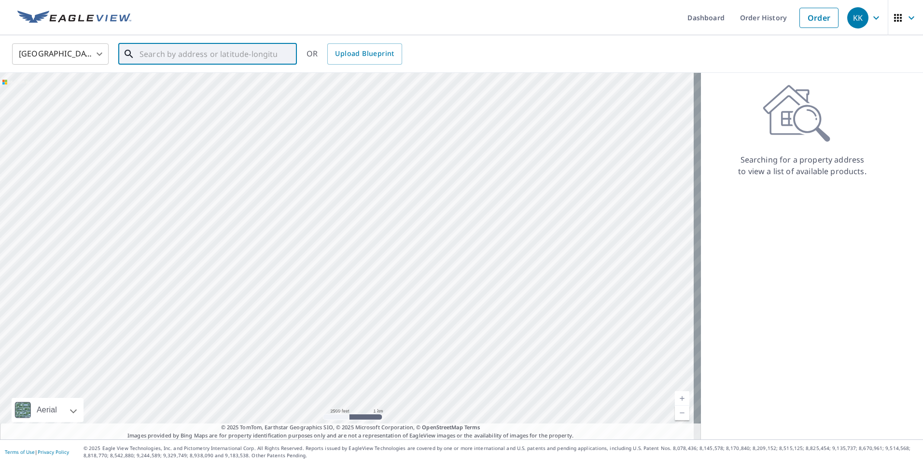
click at [396, 109] on div at bounding box center [350, 256] width 701 height 367
drag, startPoint x: 335, startPoint y: 170, endPoint x: 381, endPoint y: 249, distance: 91.3
click at [381, 249] on div at bounding box center [350, 256] width 701 height 367
drag, startPoint x: 311, startPoint y: 174, endPoint x: 334, endPoint y: 241, distance: 70.5
click at [334, 241] on div at bounding box center [350, 256] width 701 height 367
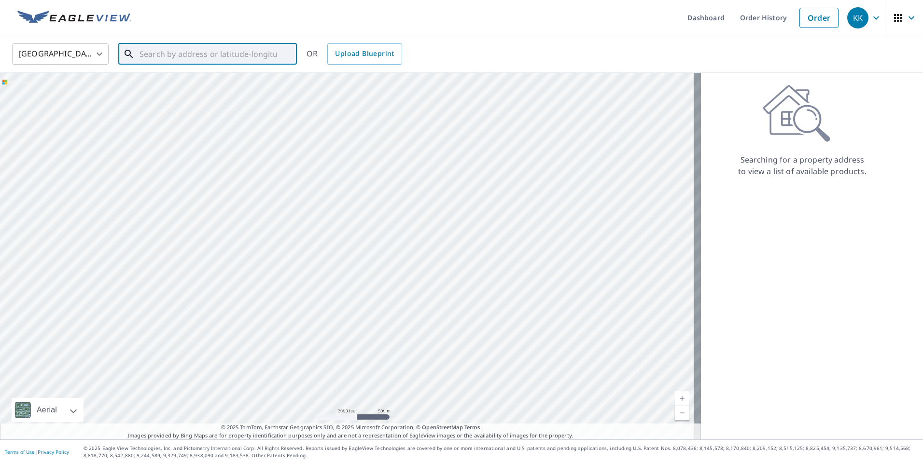
drag, startPoint x: 367, startPoint y: 191, endPoint x: 389, endPoint y: 268, distance: 80.3
click at [389, 268] on div at bounding box center [350, 256] width 701 height 367
drag, startPoint x: 366, startPoint y: 122, endPoint x: 330, endPoint y: 216, distance: 100.5
click at [330, 216] on div at bounding box center [350, 256] width 701 height 367
drag, startPoint x: 365, startPoint y: 157, endPoint x: 364, endPoint y: 225, distance: 67.1
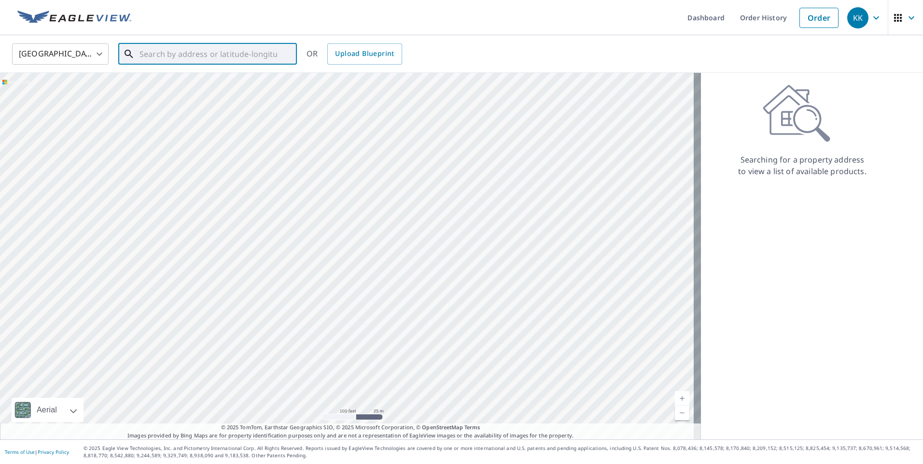
click at [364, 225] on div at bounding box center [350, 256] width 701 height 367
drag, startPoint x: 355, startPoint y: 205, endPoint x: 325, endPoint y: 185, distance: 36.0
click at [325, 185] on div at bounding box center [350, 256] width 701 height 367
drag, startPoint x: 480, startPoint y: 223, endPoint x: 402, endPoint y: 148, distance: 108.3
click at [402, 148] on div at bounding box center [350, 256] width 701 height 367
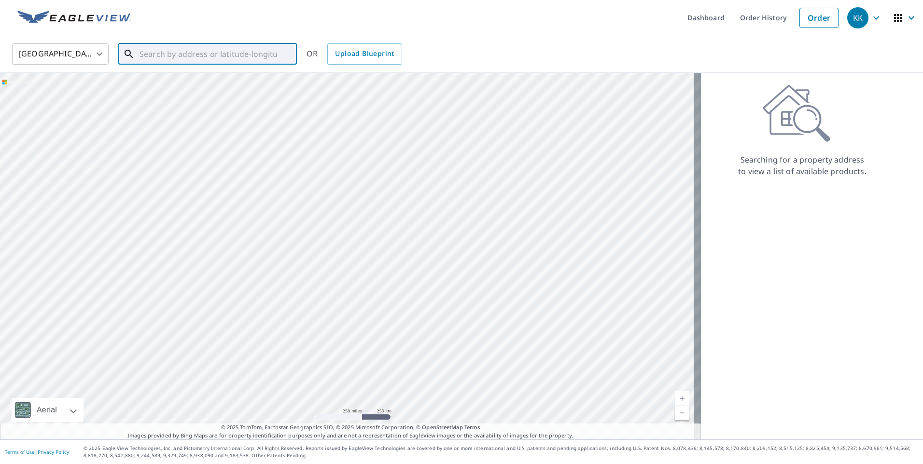
click at [563, 166] on div at bounding box center [350, 256] width 701 height 367
click at [424, 37] on div "United States US ​ ​ OR Upload Blueprint" at bounding box center [461, 54] width 923 height 38
drag, startPoint x: 518, startPoint y: 213, endPoint x: 427, endPoint y: 233, distance: 93.0
click at [427, 233] on div at bounding box center [350, 256] width 701 height 367
drag, startPoint x: 307, startPoint y: 200, endPoint x: 354, endPoint y: 316, distance: 124.9
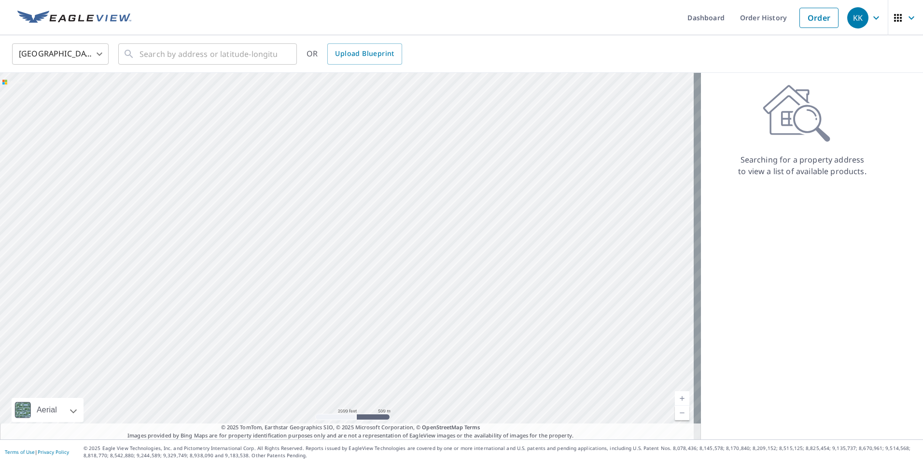
click at [354, 316] on div at bounding box center [350, 256] width 701 height 367
drag, startPoint x: 429, startPoint y: 128, endPoint x: 384, endPoint y: 225, distance: 107.4
click at [384, 225] on div at bounding box center [350, 256] width 701 height 367
click at [450, 189] on div at bounding box center [350, 256] width 701 height 367
drag, startPoint x: 528, startPoint y: 233, endPoint x: 170, endPoint y: 232, distance: 357.3
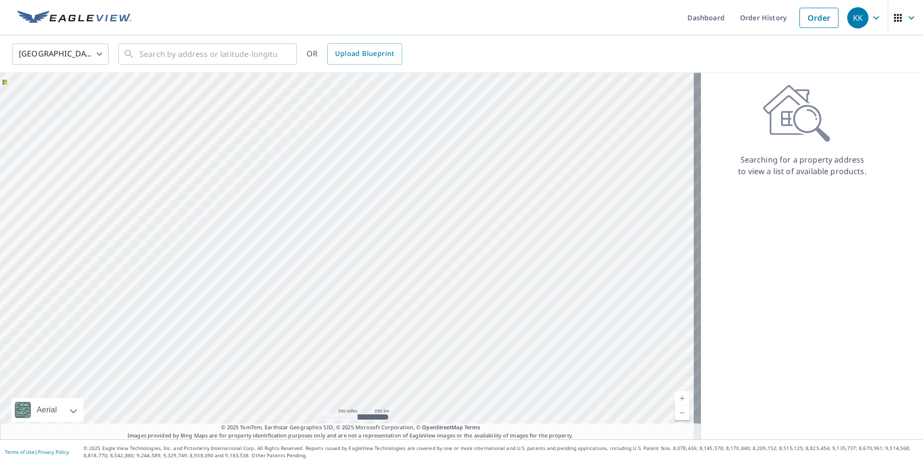
click at [170, 232] on div at bounding box center [350, 256] width 701 height 367
drag, startPoint x: 176, startPoint y: 243, endPoint x: 380, endPoint y: 206, distance: 206.7
click at [380, 206] on div at bounding box center [350, 256] width 701 height 367
drag, startPoint x: 292, startPoint y: 249, endPoint x: 376, endPoint y: 200, distance: 97.8
click at [376, 200] on div at bounding box center [350, 256] width 701 height 367
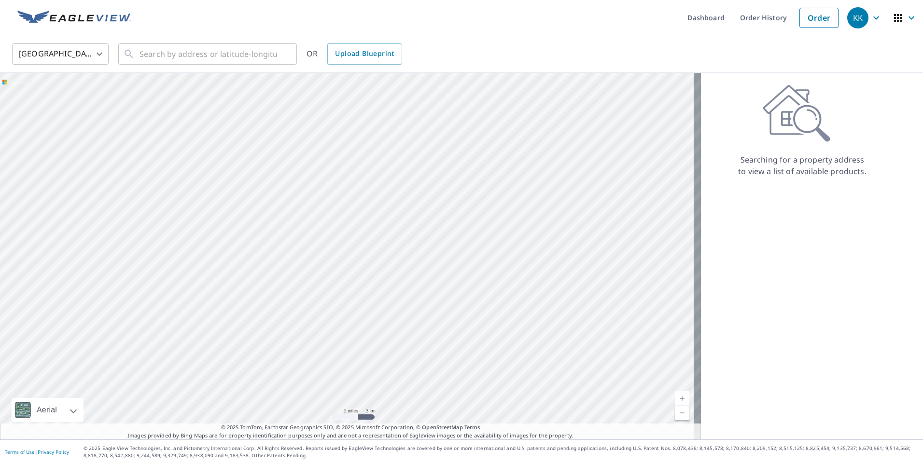
drag, startPoint x: 418, startPoint y: 107, endPoint x: 337, endPoint y: 194, distance: 119.2
click at [336, 194] on div at bounding box center [350, 256] width 701 height 367
drag, startPoint x: 328, startPoint y: 157, endPoint x: 349, endPoint y: 276, distance: 120.2
click at [349, 276] on div at bounding box center [350, 256] width 701 height 367
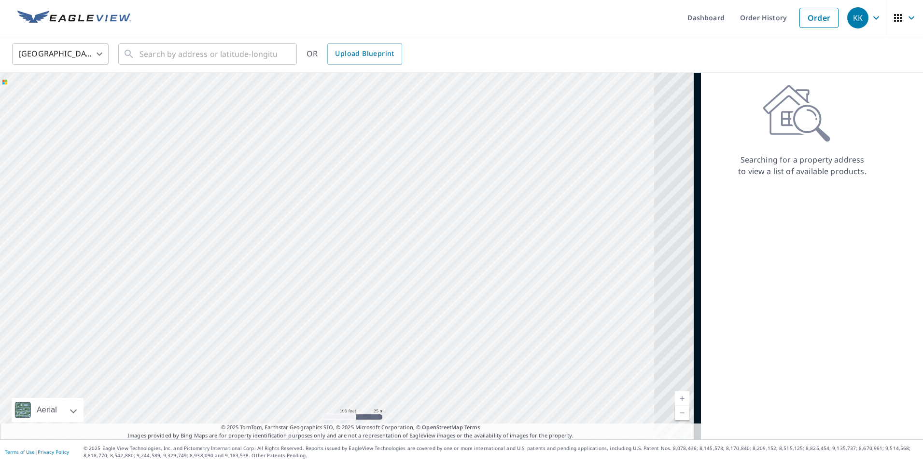
click at [288, 277] on div at bounding box center [350, 256] width 701 height 367
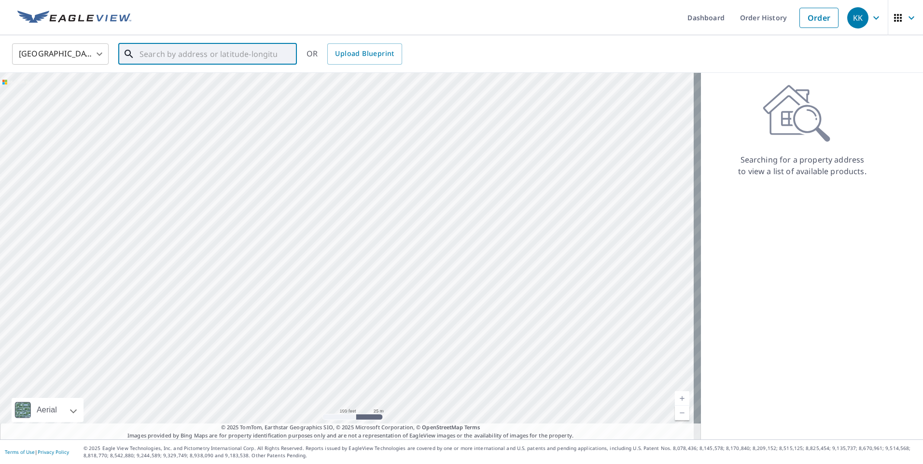
click at [204, 53] on input "text" at bounding box center [209, 54] width 138 height 27
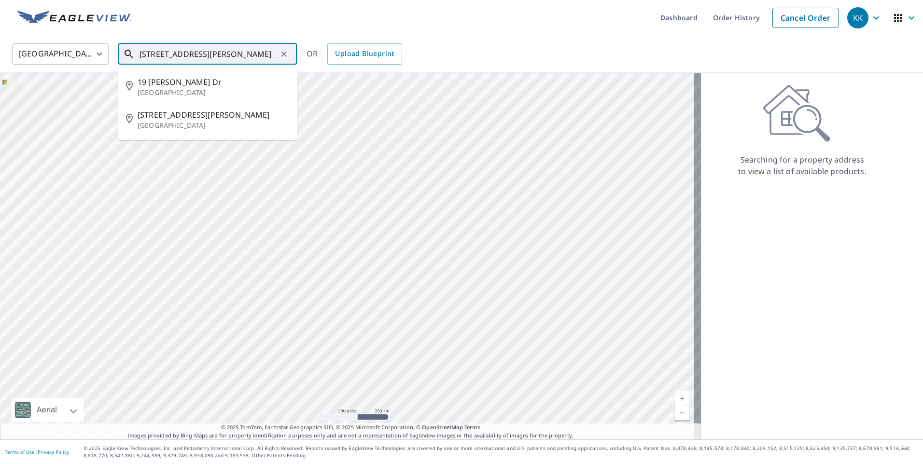
click at [155, 55] on input "300 madaline drive" at bounding box center [209, 54] width 138 height 27
click at [211, 55] on input "madaline drive" at bounding box center [209, 54] width 138 height 27
type input "madaline drive woodbridge"
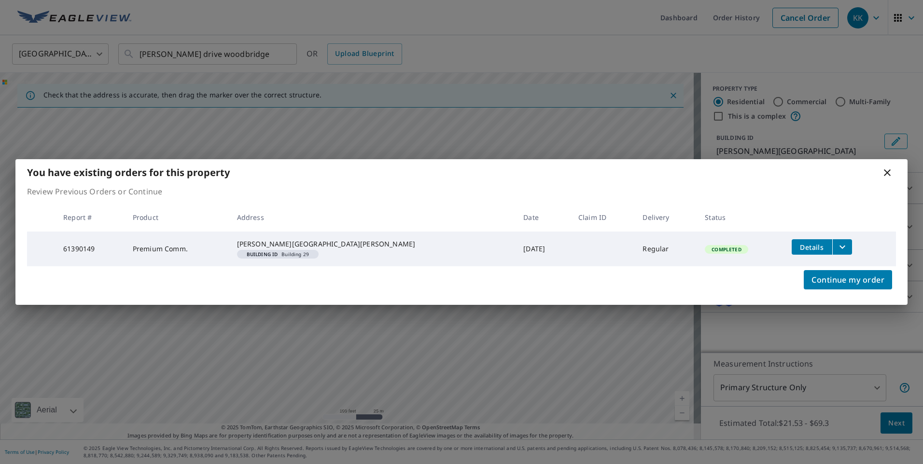
click at [798, 243] on span "Details" at bounding box center [812, 247] width 29 height 9
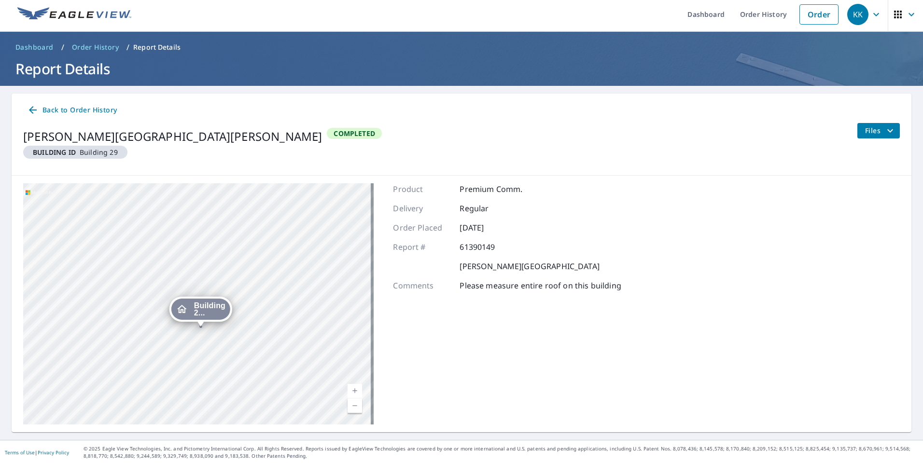
scroll to position [4, 0]
click at [868, 130] on span "Files" at bounding box center [880, 131] width 31 height 12
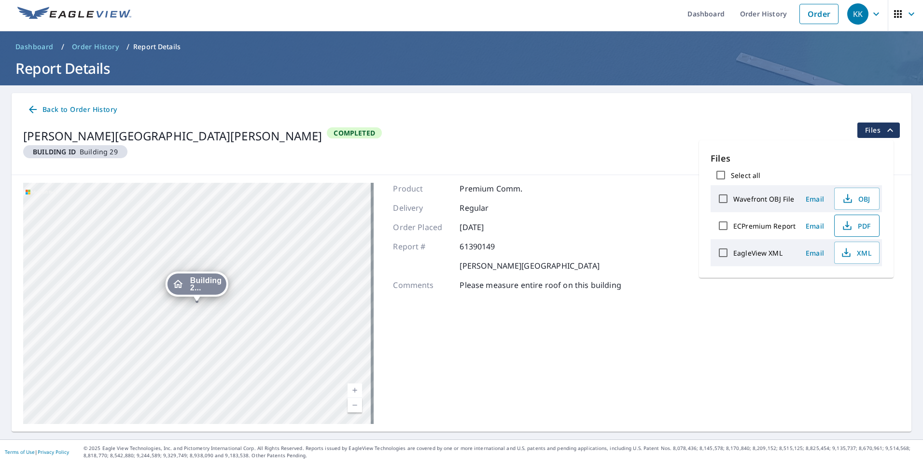
click at [861, 228] on span "PDF" at bounding box center [856, 226] width 31 height 12
